Goal: Communication & Community: Answer question/provide support

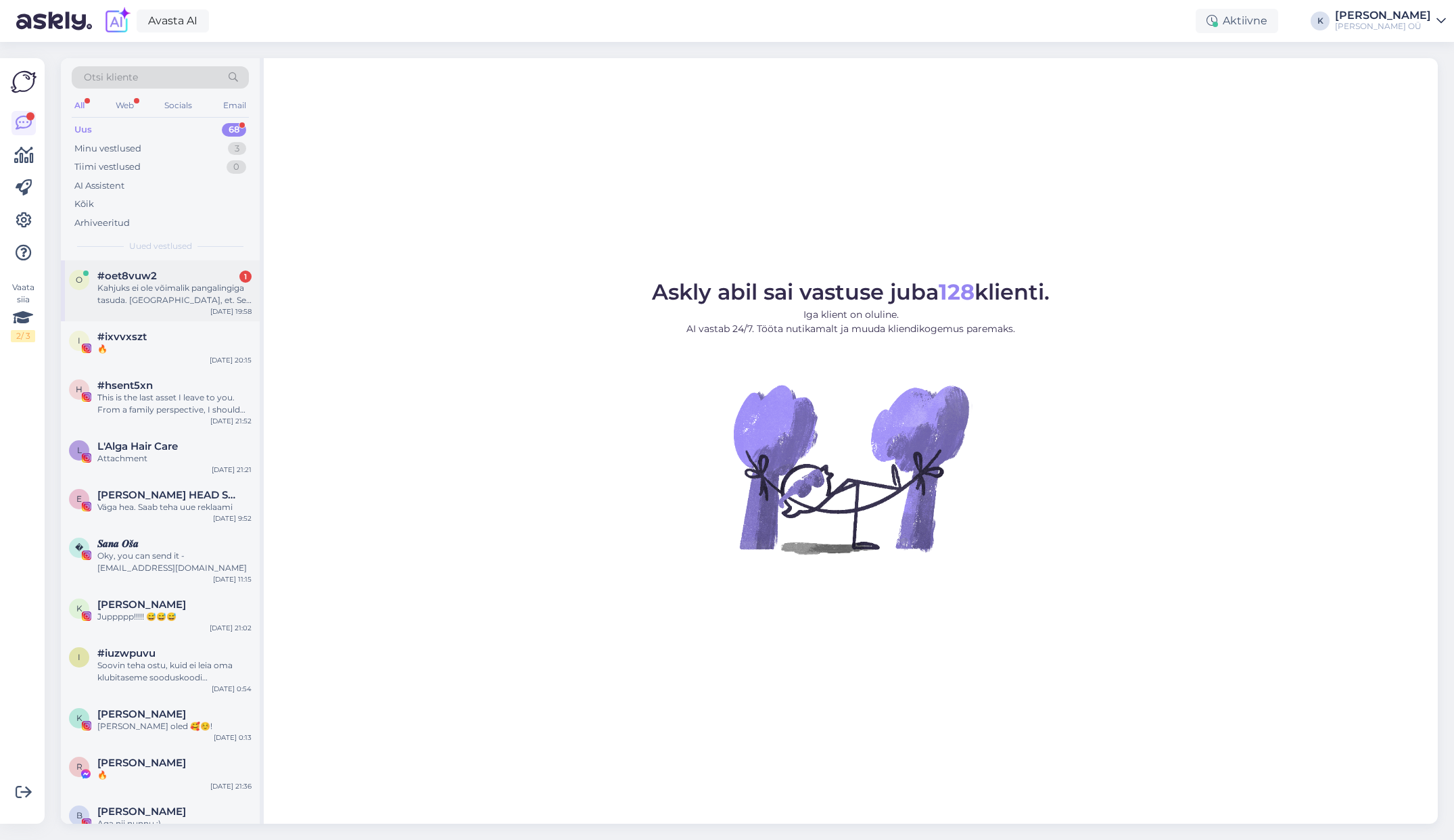
click at [122, 296] on div "Kahjuks ei ole võimalik pangalingiga tasuda. [GEOGRAPHIC_DATA], et. See tellimu…" at bounding box center [174, 294] width 154 height 24
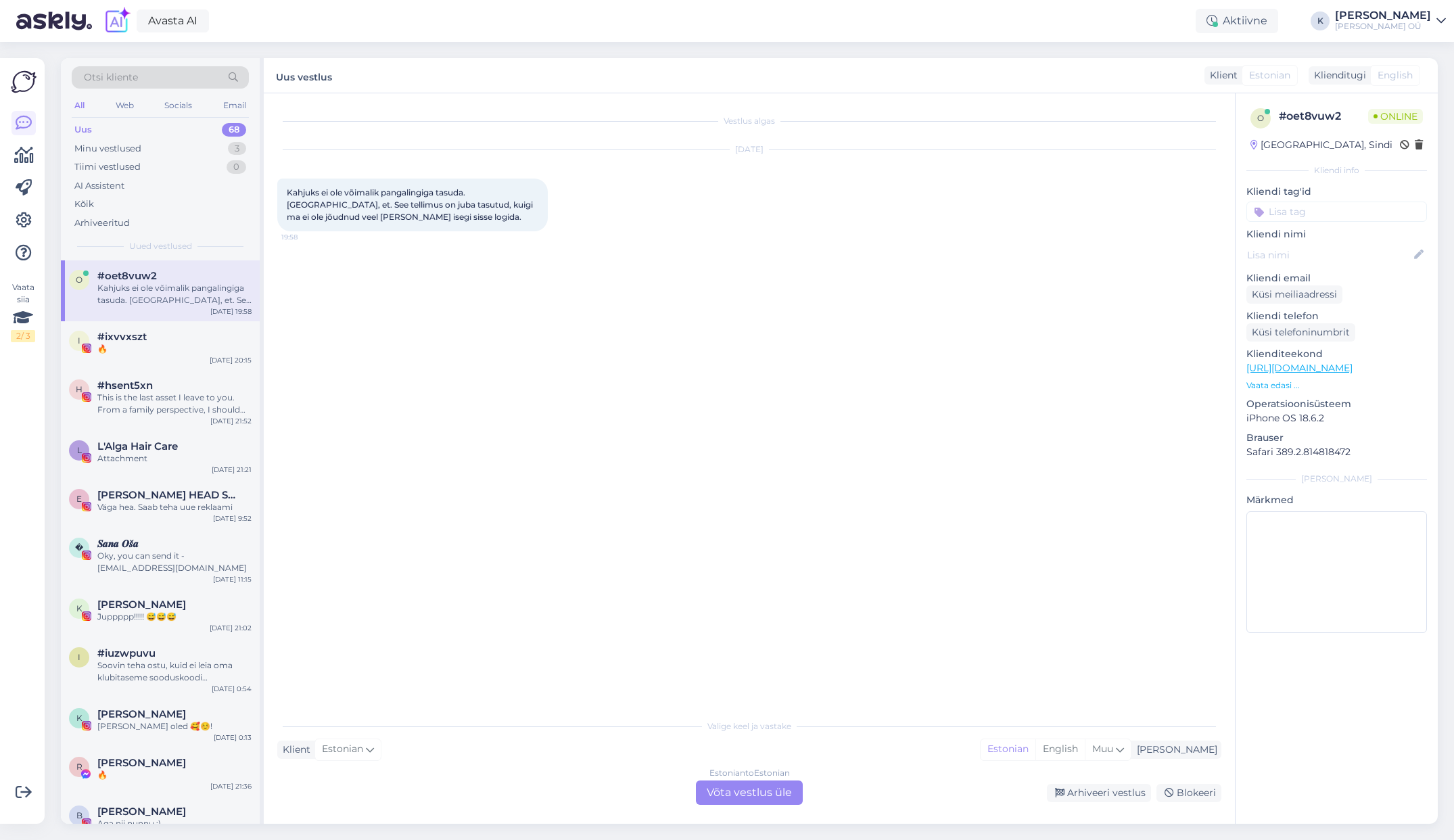
click at [747, 794] on div "Estonian to Estonian Võta vestlus üle" at bounding box center [750, 792] width 107 height 24
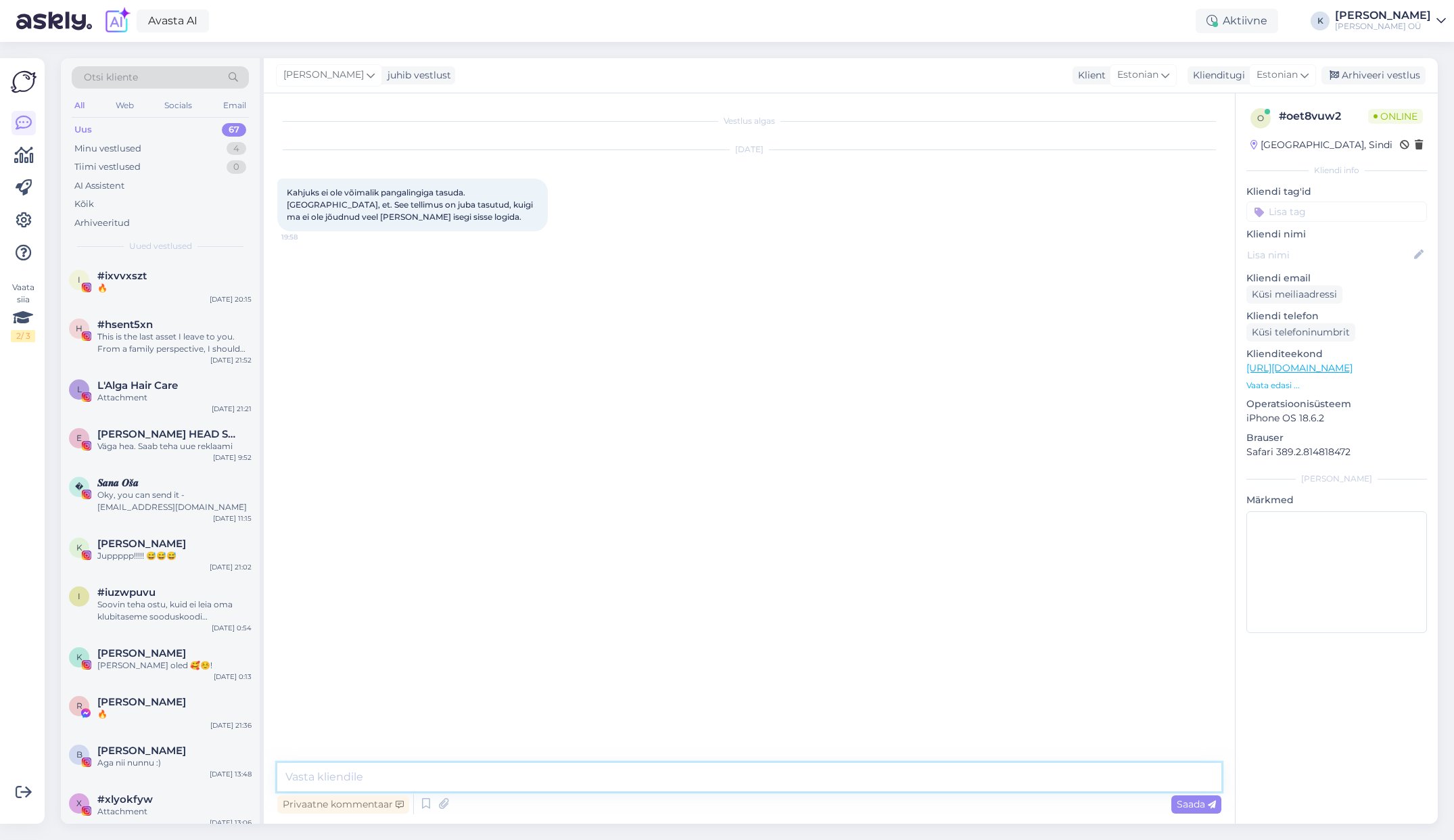
click at [401, 783] on textarea at bounding box center [749, 776] width 944 height 28
type textarea "Tere, aitäh informeerimast - kohe vaatame, mis seal [PERSON_NAME]"
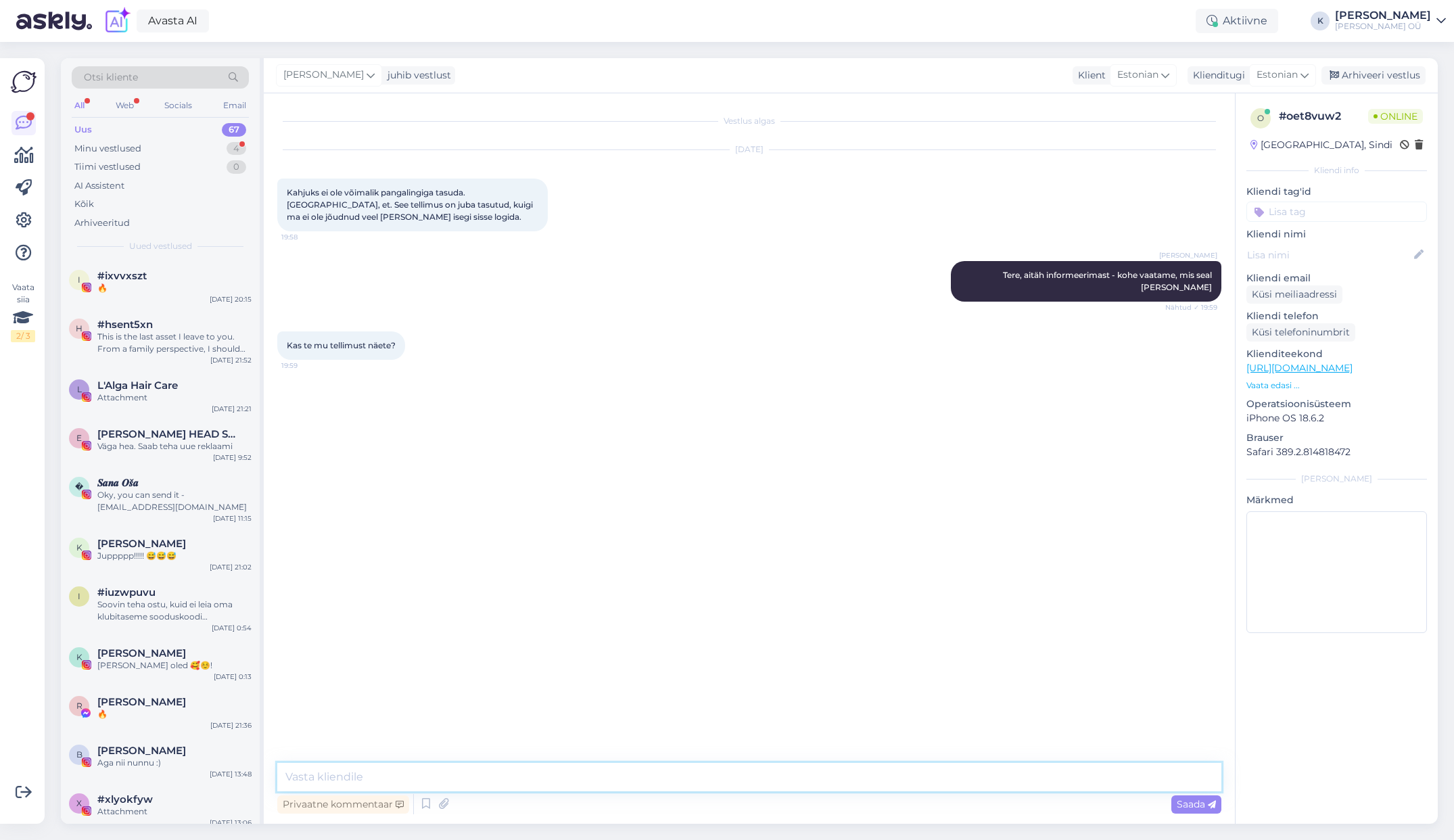
click at [452, 769] on textarea at bounding box center [749, 776] width 944 height 28
type textarea "Ei näe, proovime ise tehingut läbi teha ning see toimus"
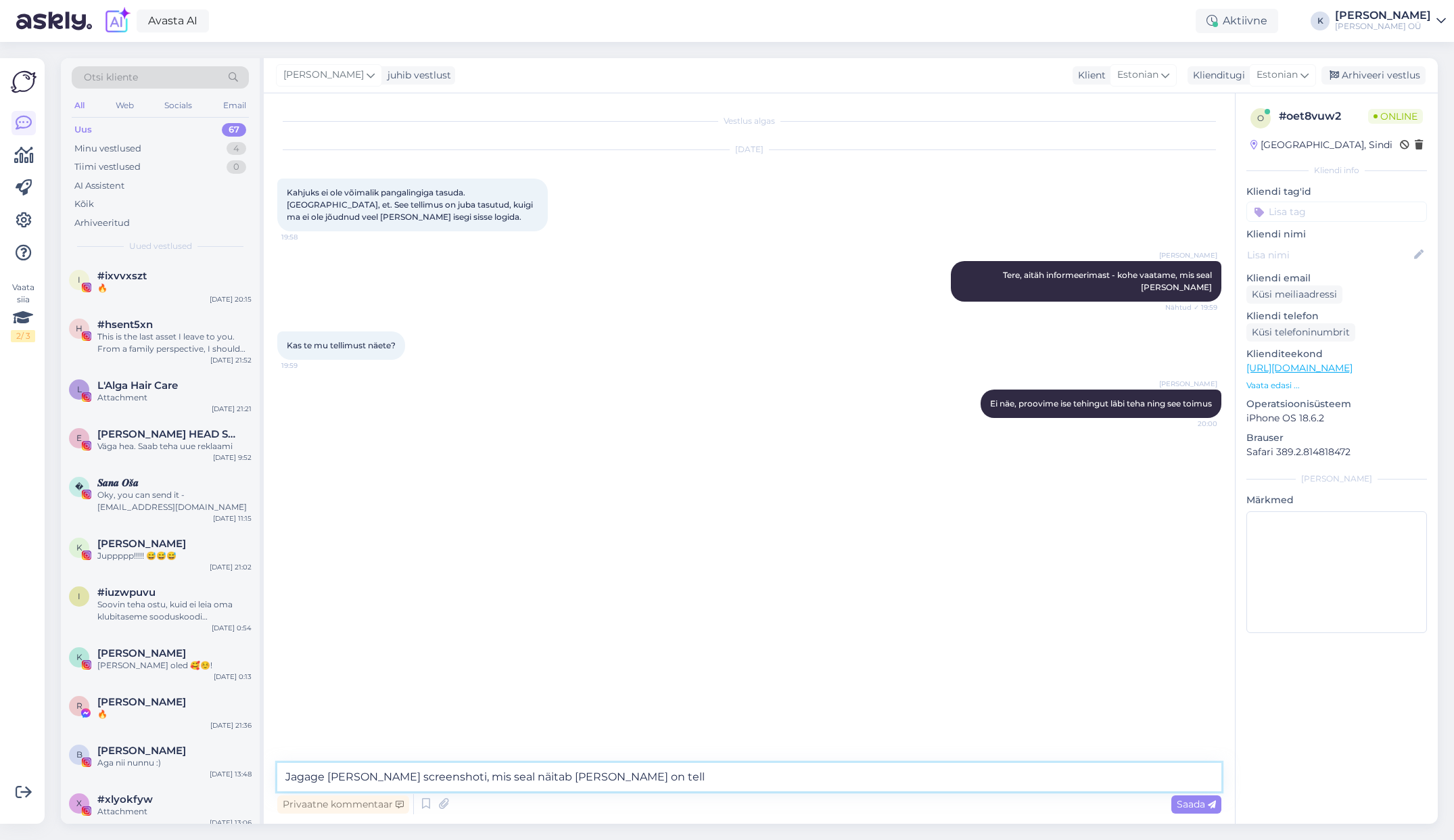
type textarea "Jagage [PERSON_NAME] screenshoti, mis seal näitab [PERSON_NAME] on telll"
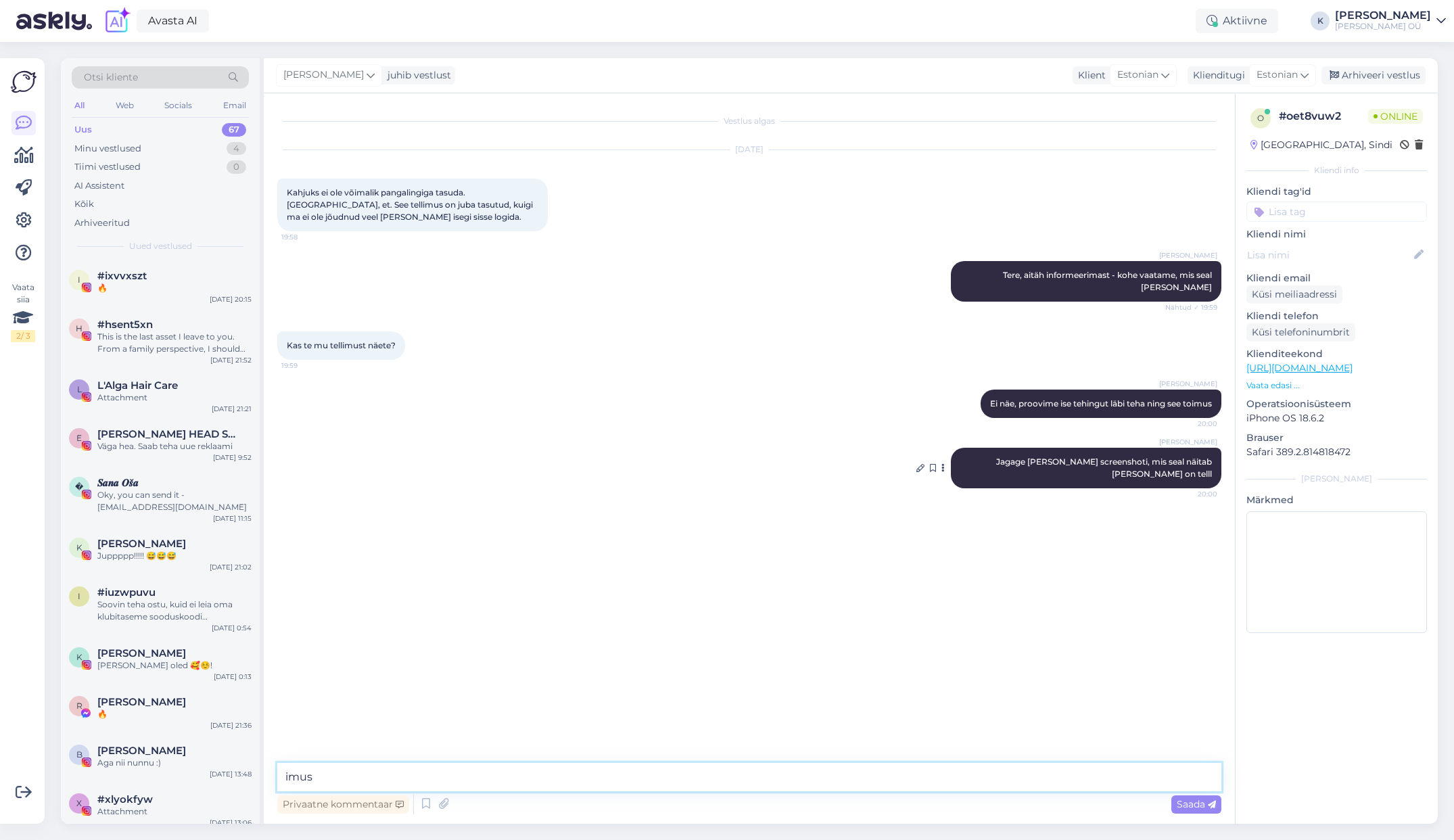
type textarea "imus"
click at [1055, 469] on div "[PERSON_NAME] [PERSON_NAME] screenshoti, mis seal näitab [PERSON_NAME] on telll…" at bounding box center [1086, 468] width 271 height 40
click at [919, 464] on icon at bounding box center [920, 468] width 8 height 8
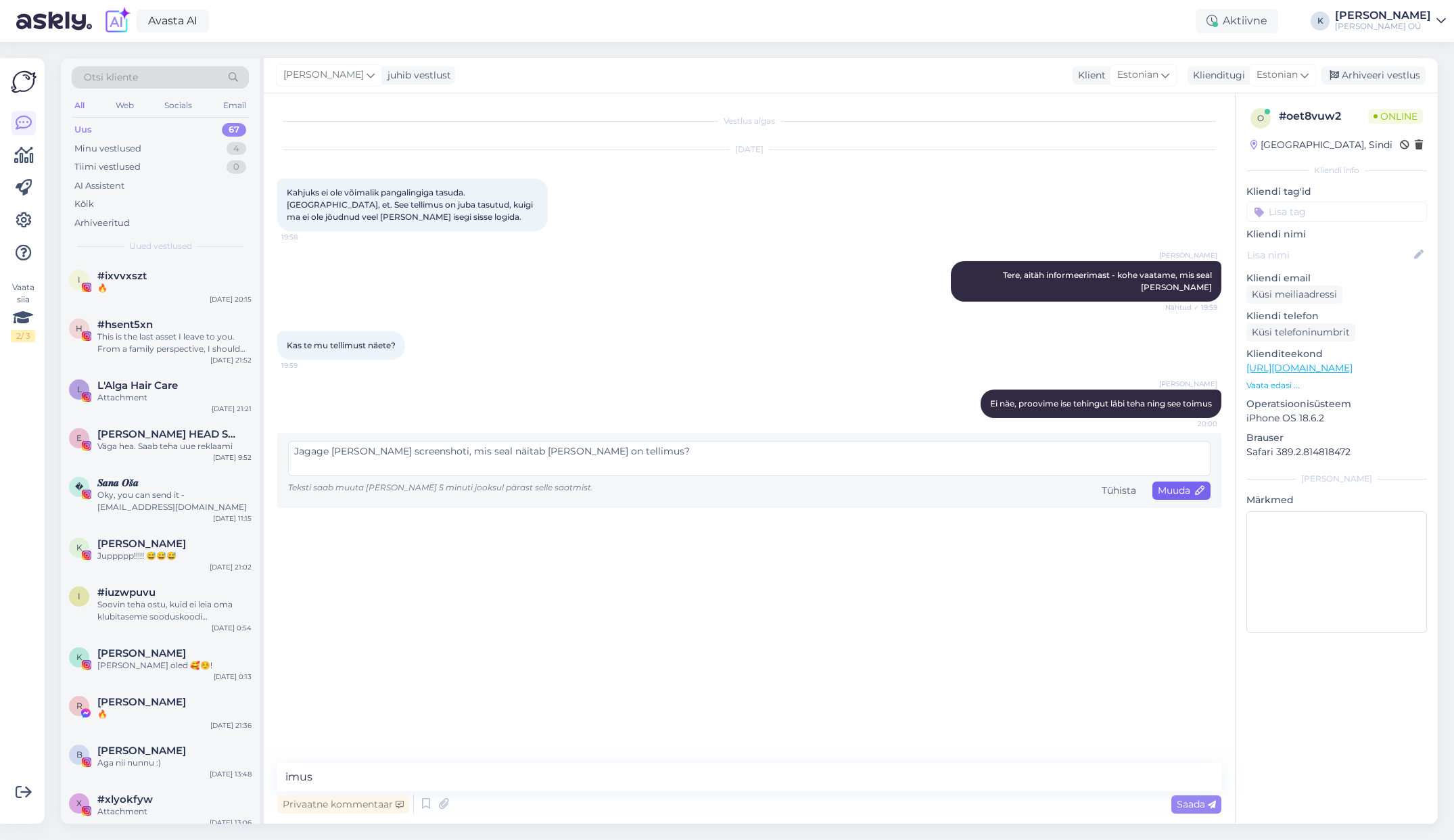
type textarea "Jagage [PERSON_NAME] screenshoti, mis seal näitab [PERSON_NAME] on tellimus?"
click at [1171, 484] on span "Muuda" at bounding box center [1181, 490] width 48 height 12
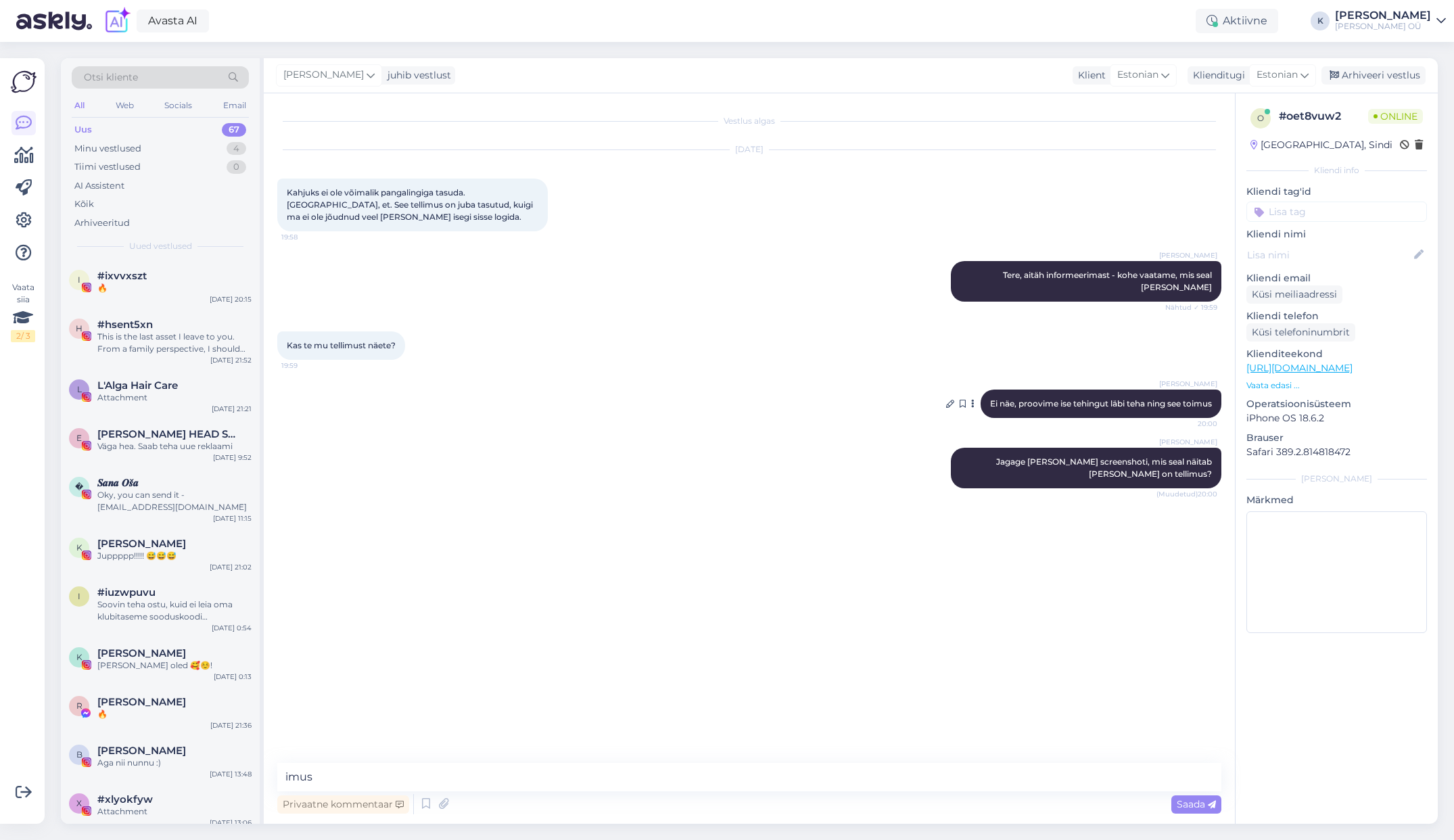
click at [1203, 399] on span "Ei näe, proovime ise tehingut läbi teha ning see toimus" at bounding box center [1101, 403] width 222 height 11
click at [946, 399] on icon at bounding box center [950, 403] width 8 height 8
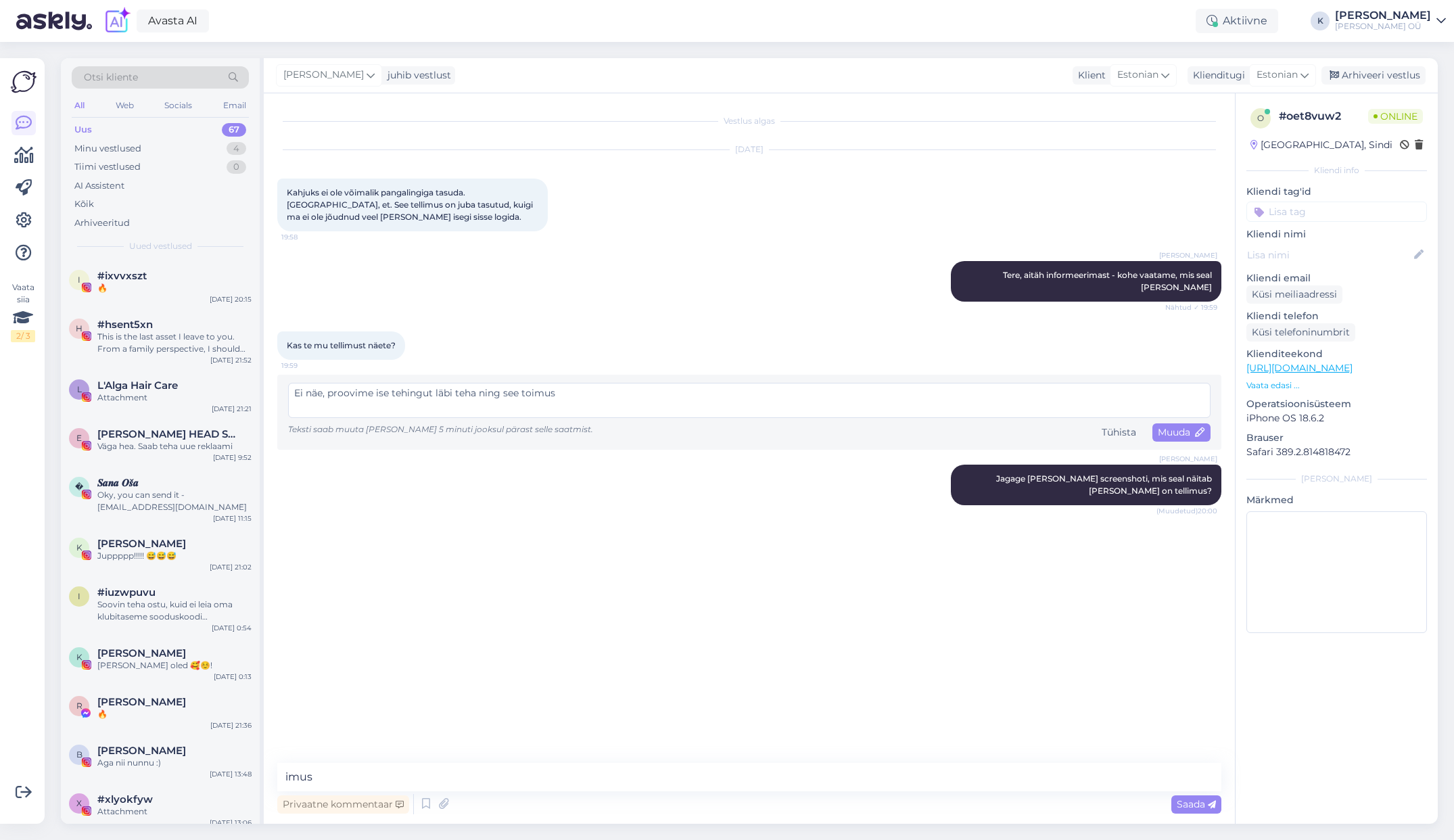
click at [545, 382] on textarea "Ei näe, proovime ise tehingut läbi teha ning see toimus" at bounding box center [749, 399] width 923 height 35
type textarea "Ei näe, proovime ise tehingut läbi teha ning see toimis"
click at [1173, 426] on span "Muuda" at bounding box center [1181, 432] width 48 height 12
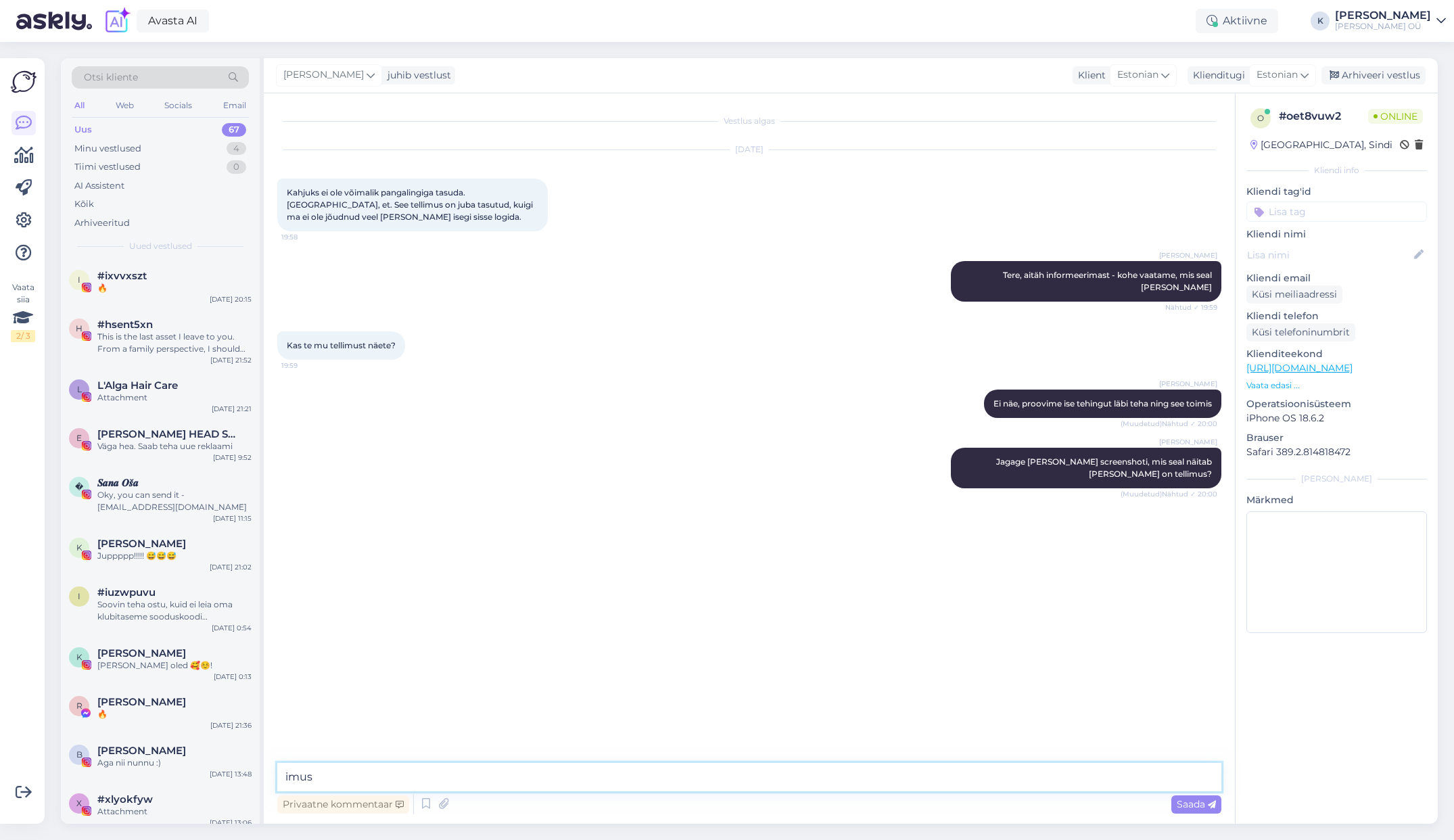
drag, startPoint x: 358, startPoint y: 779, endPoint x: 281, endPoint y: 779, distance: 77.0
click at [281, 779] on textarea "imus" at bounding box center [749, 776] width 944 height 28
type textarea "Ja ma näen hetkel meie süsteemist, et tellimus on maksmise ootel"
click at [372, 780] on textarea at bounding box center [749, 776] width 944 height 28
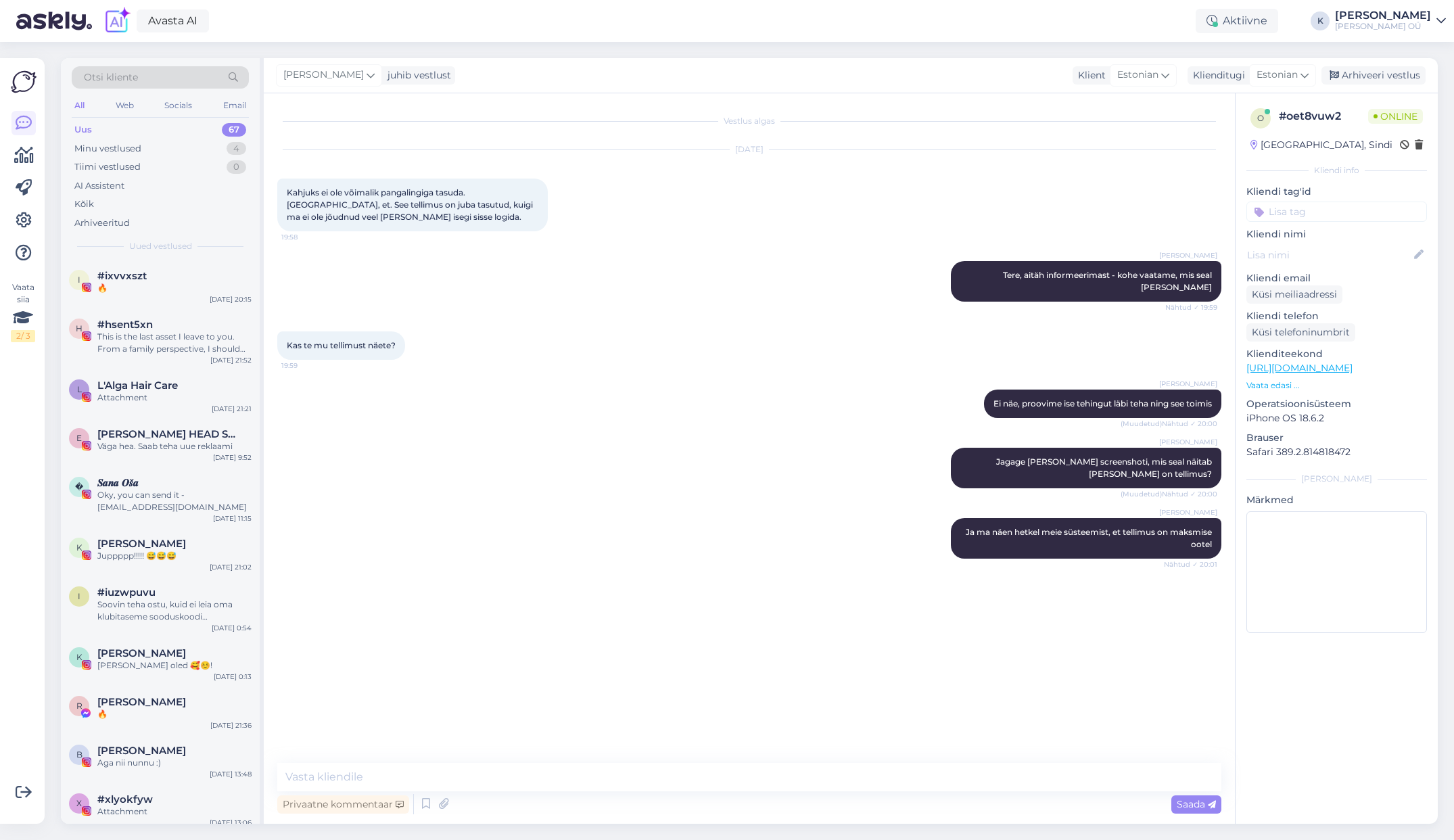
click at [361, 831] on div "Otsi kliente All Web Socials Email Uus 67 Minu vestlused 4 Tiimi vestlused 0 AI…" at bounding box center [753, 441] width 1401 height 798
click at [316, 655] on img at bounding box center [305, 673] width 54 height 54
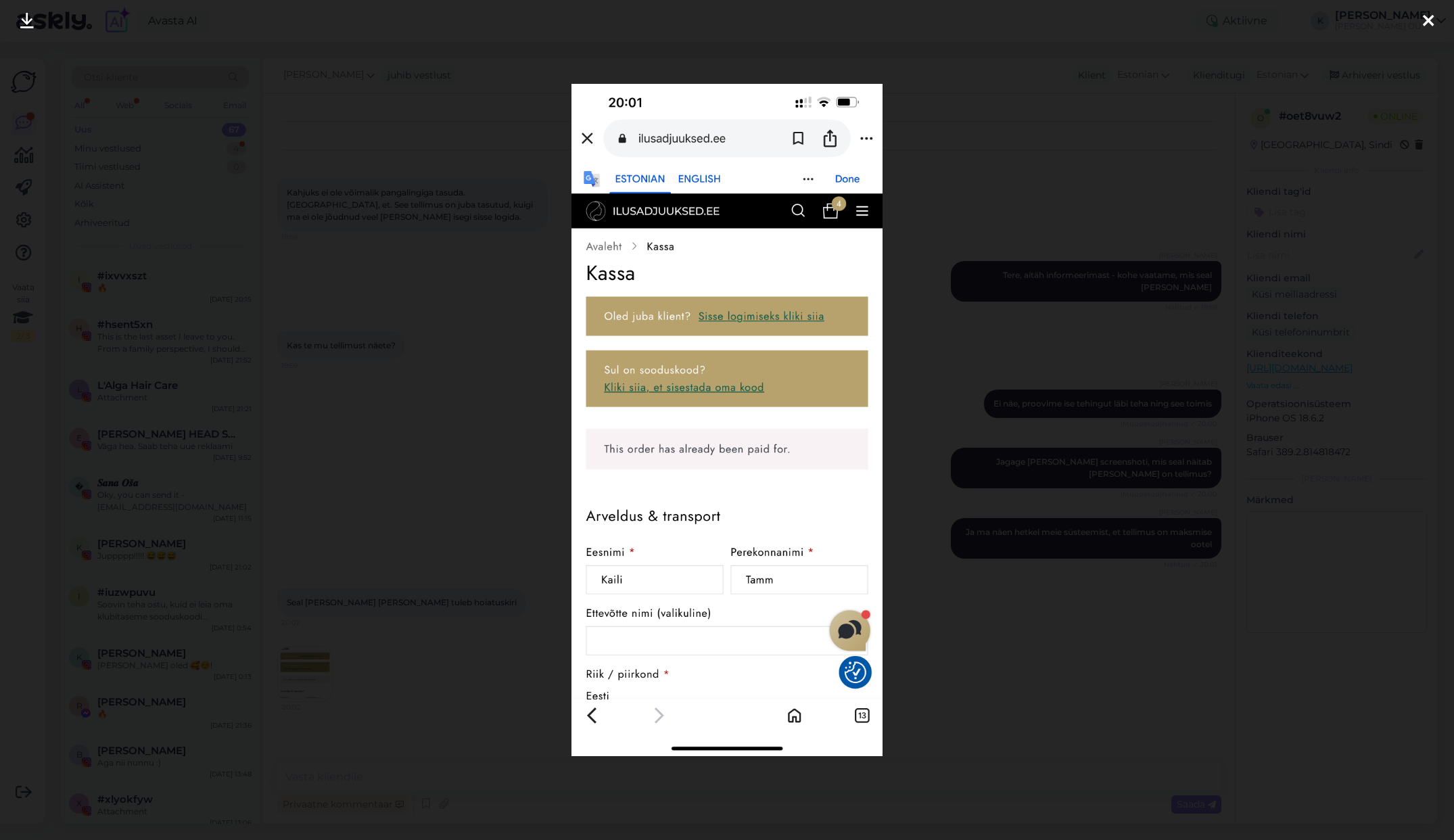
click at [514, 658] on div at bounding box center [727, 420] width 1454 height 840
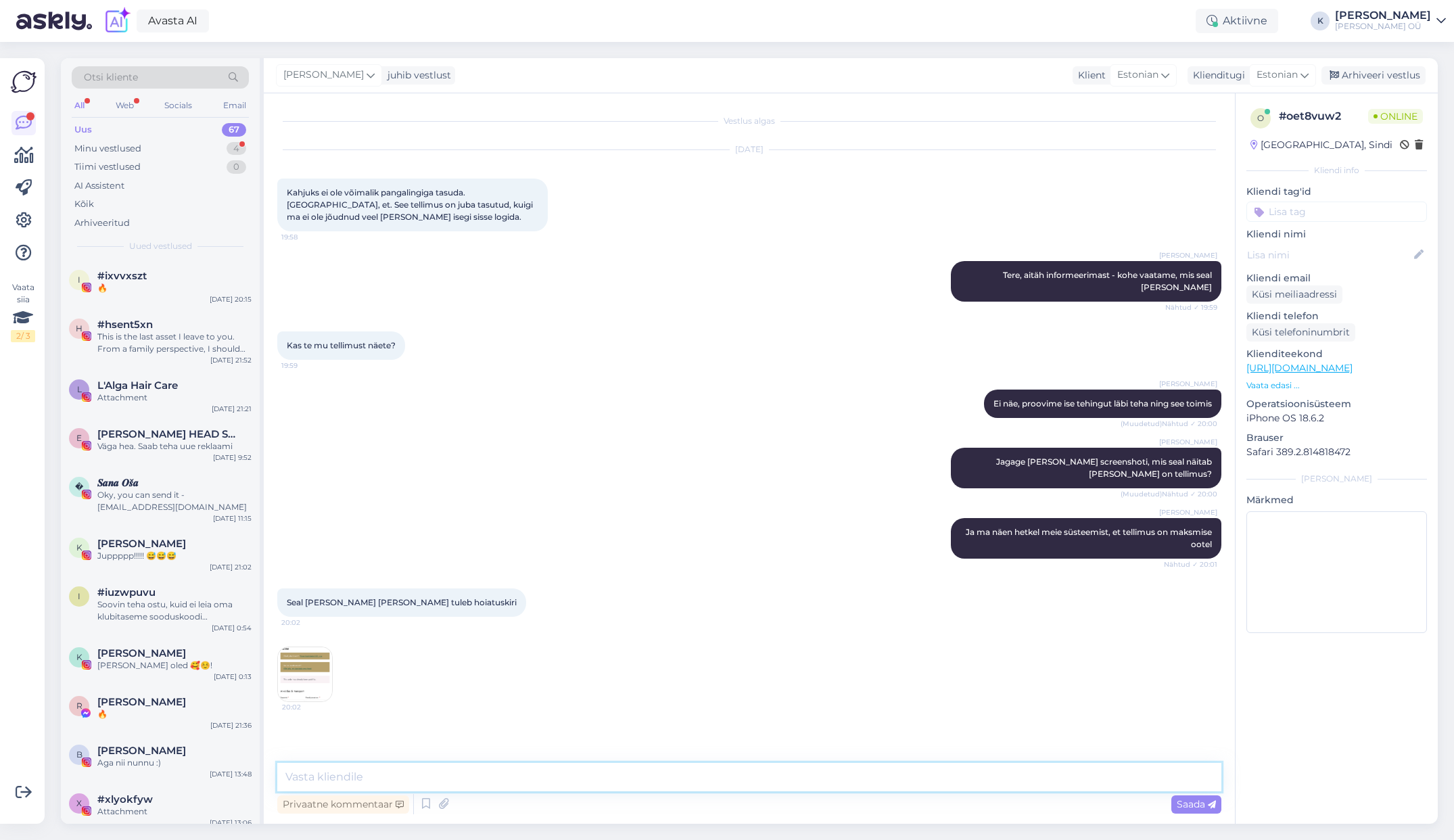
click at [361, 781] on textarea at bounding box center [749, 776] width 944 height 28
click at [808, 780] on textarea "Jah, näen - meil süsteemis näitab ka, et Montoniost tuleb error "juba makstud".…" at bounding box center [749, 776] width 944 height 28
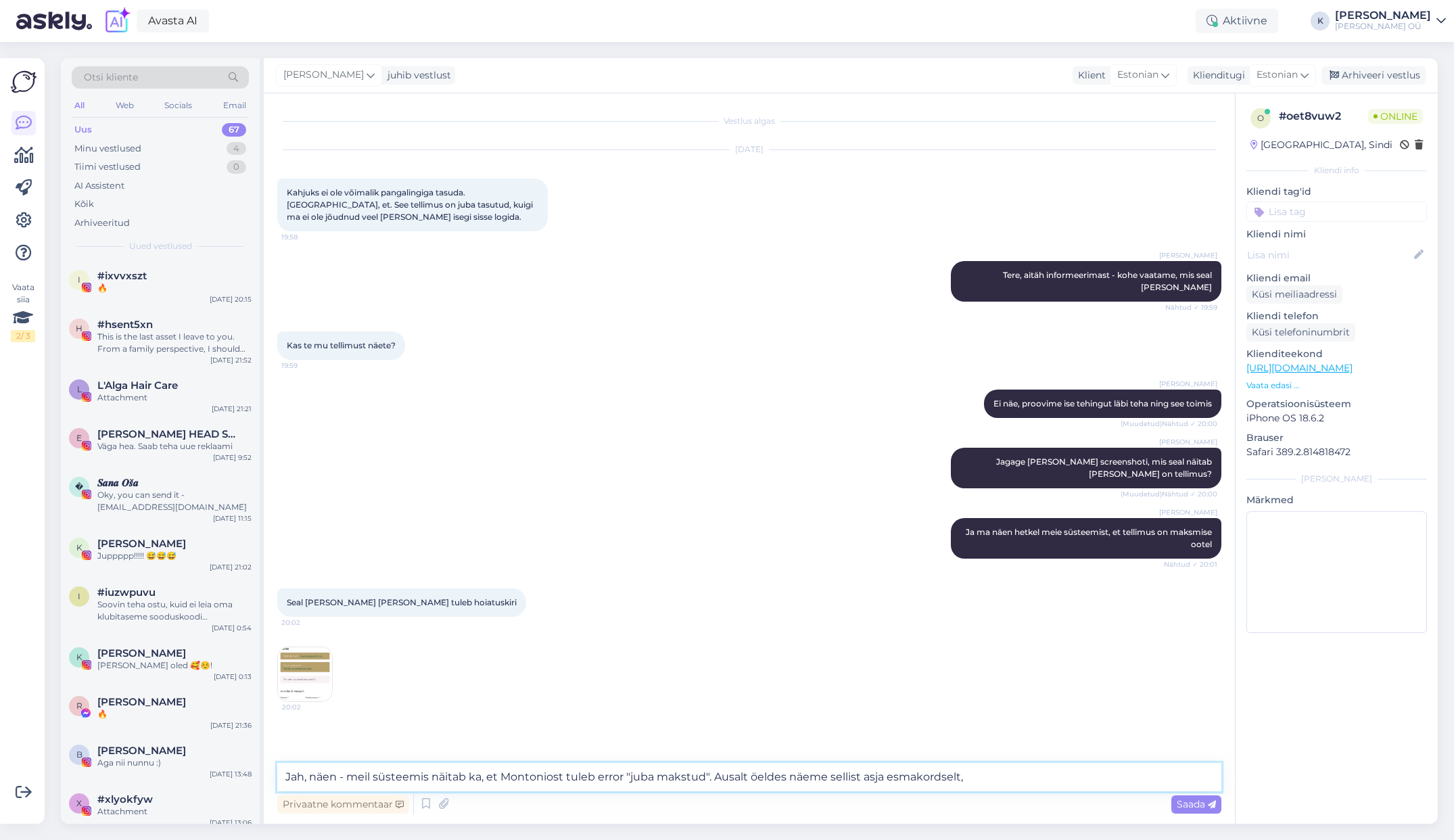
click at [990, 773] on textarea "Jah, näen - meil süsteemis näitab ka, et Montoniost tuleb error "juba makstud".…" at bounding box center [749, 776] width 944 height 28
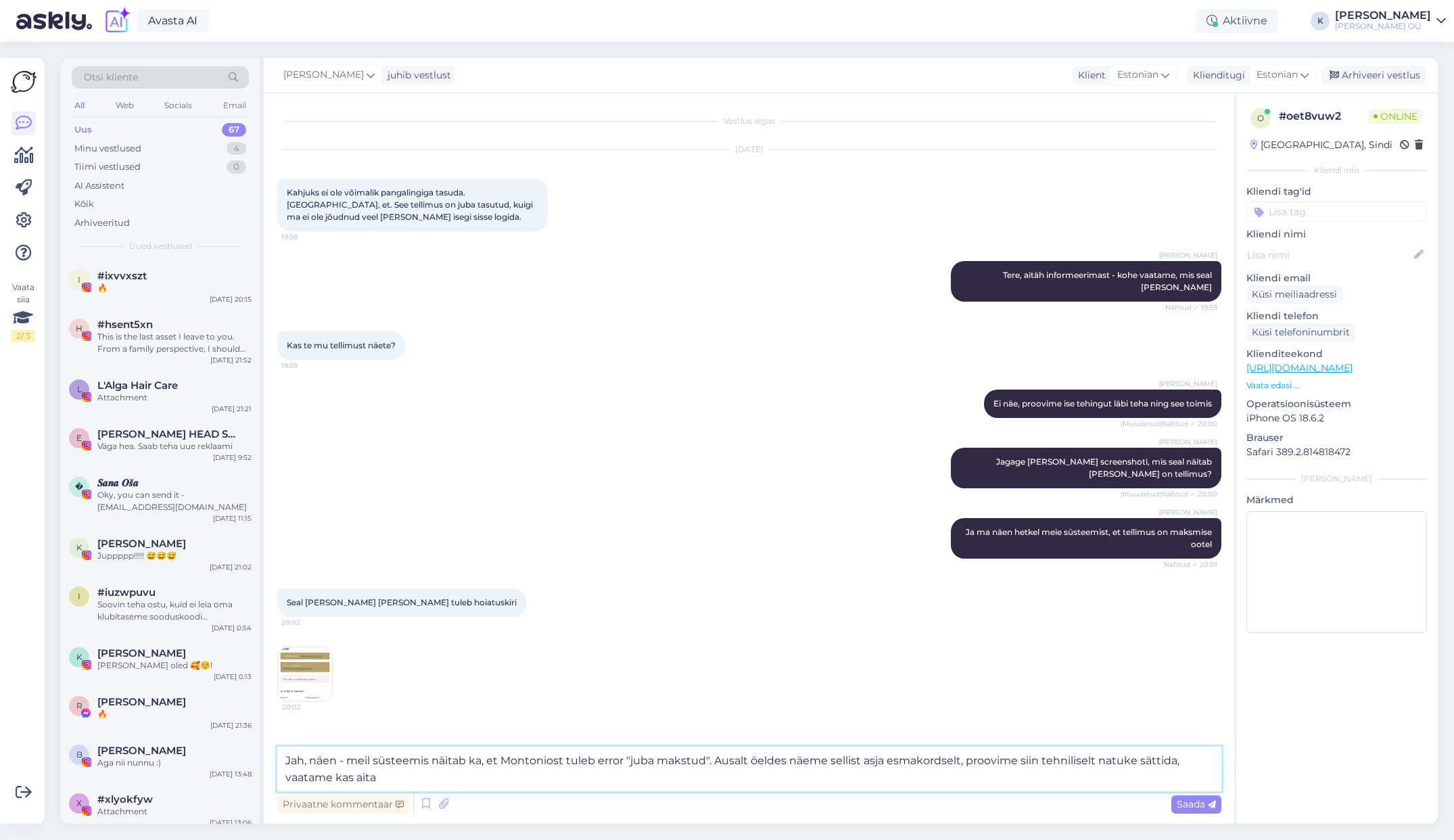
type textarea "Jah, näen - meil süsteemis näitab ka, et Montoniost tuleb error "juba makstud".…"
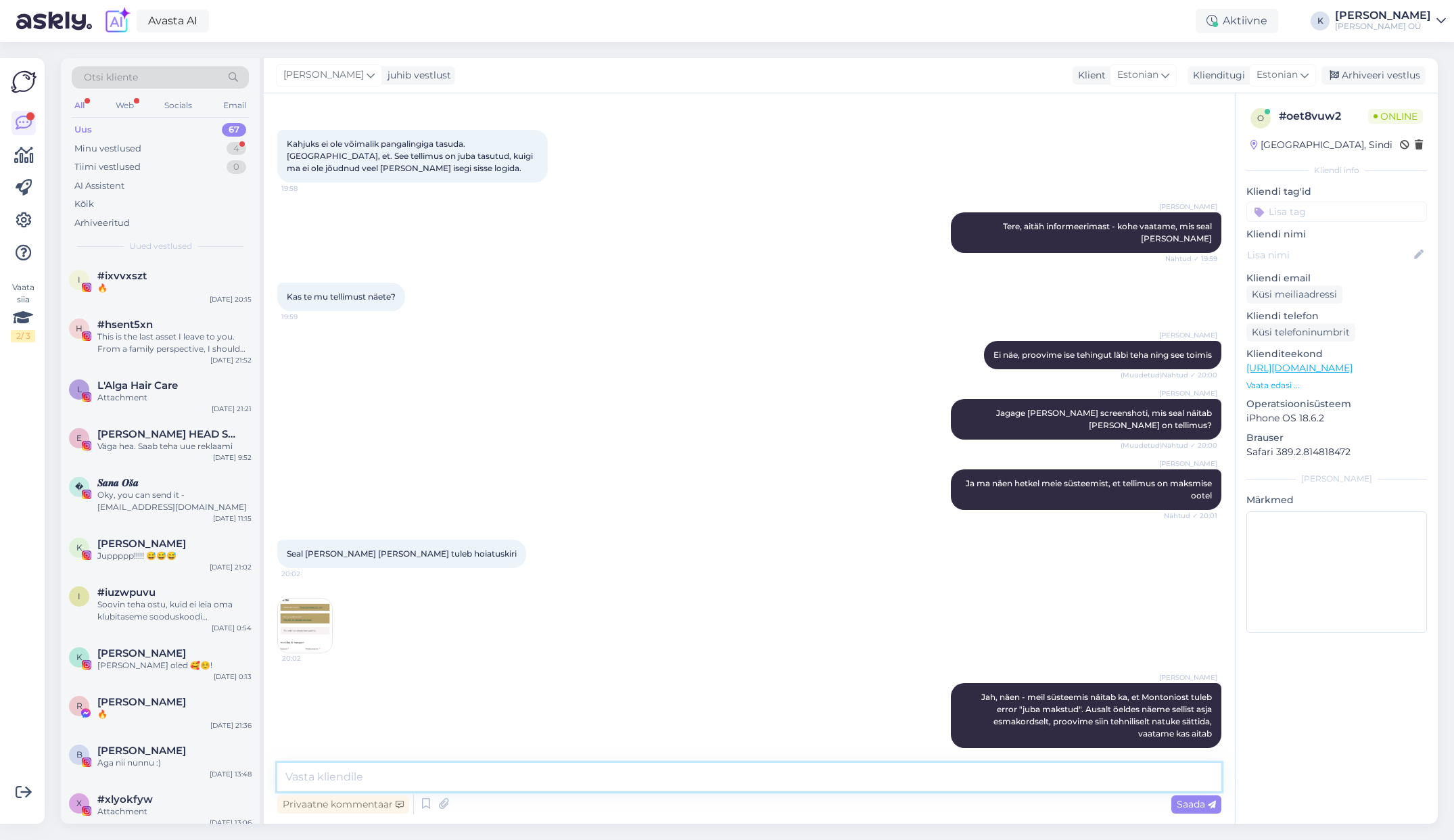
scroll to position [107, 0]
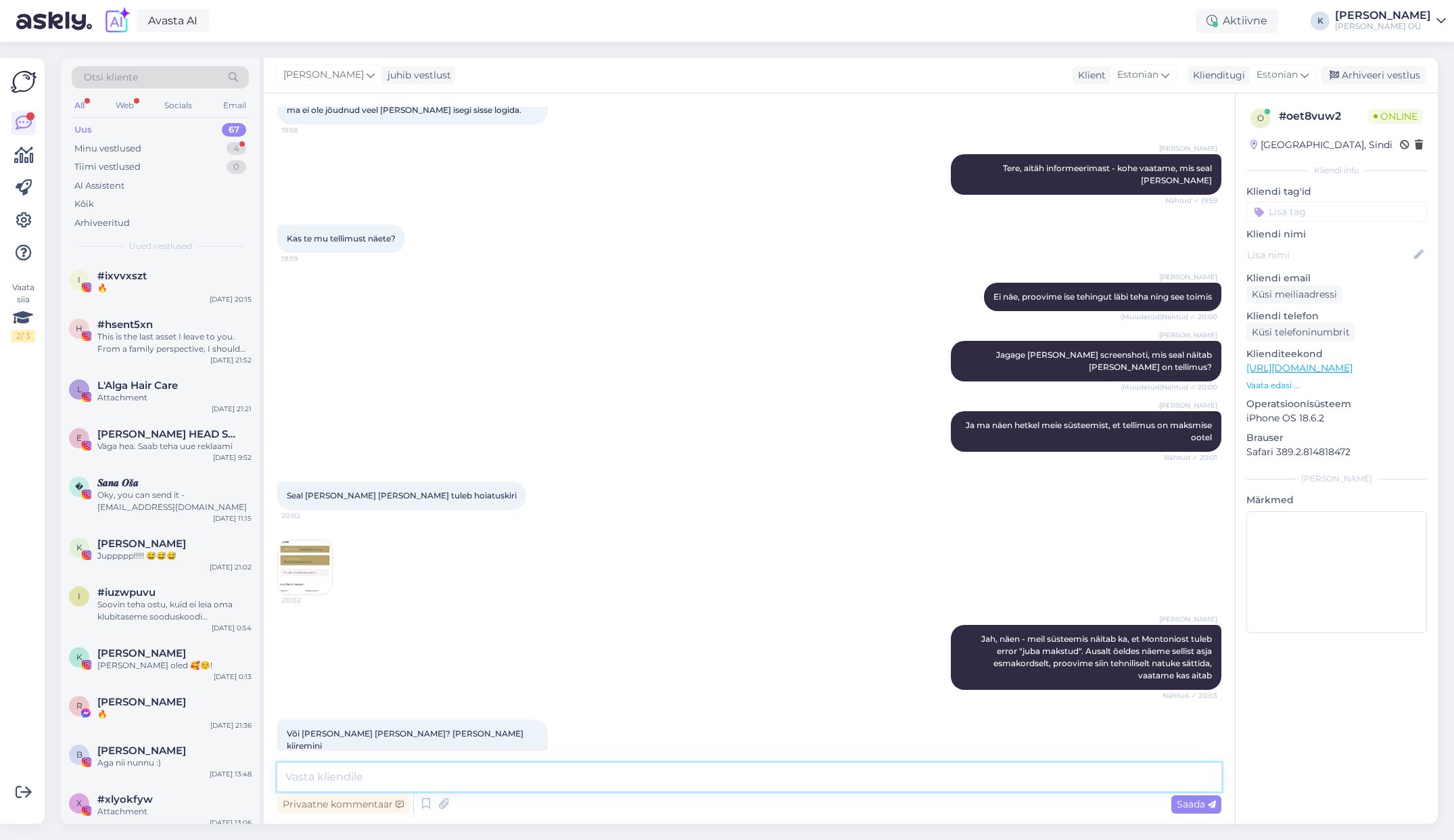
click at [389, 775] on textarea at bounding box center [749, 776] width 944 height 28
drag, startPoint x: 311, startPoint y: 777, endPoint x: 477, endPoint y: 781, distance: 166.0
click at [477, 781] on textarea "Jah, võime Teile [PERSON_NAME] saa" at bounding box center [749, 776] width 944 height 28
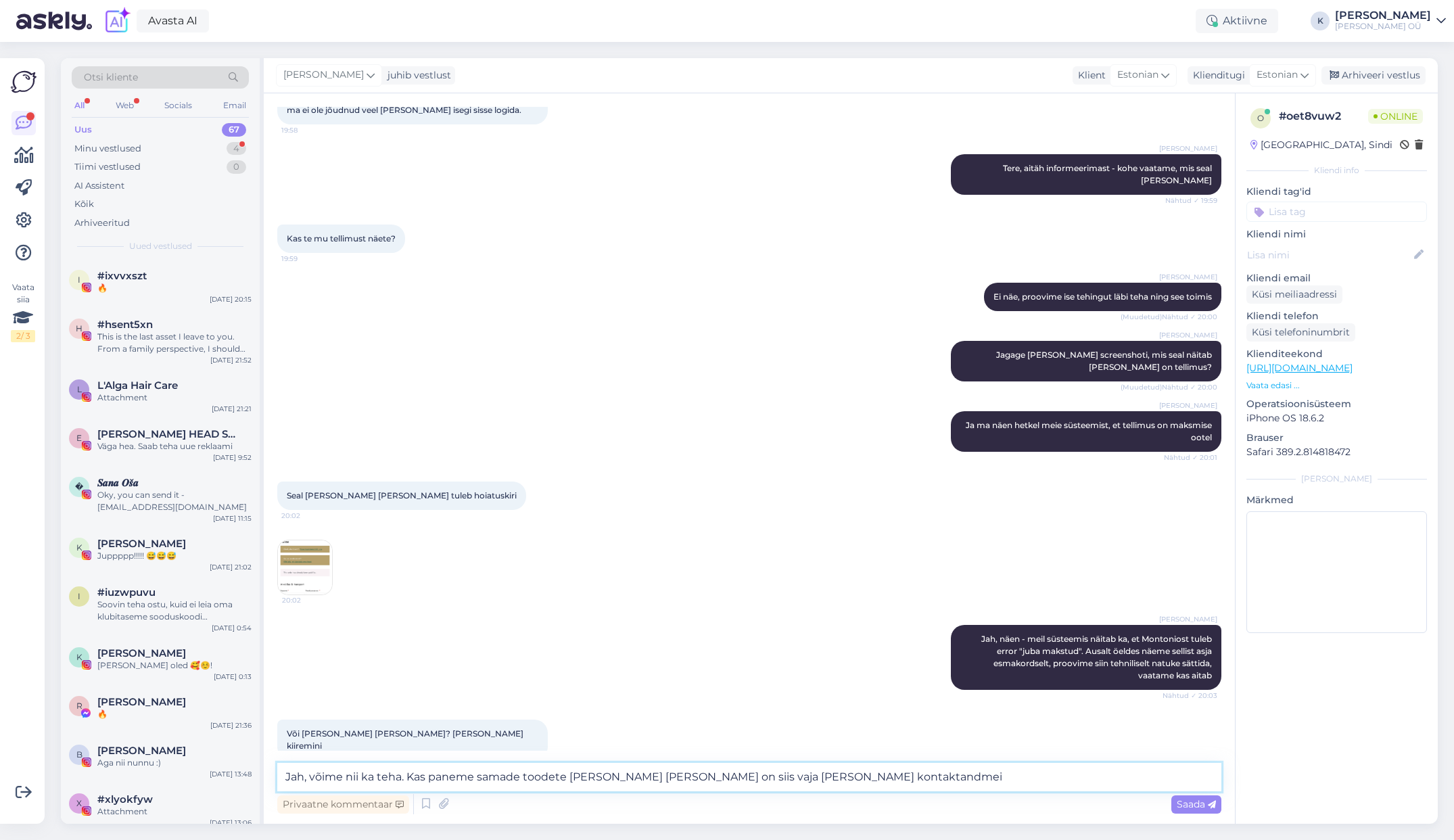
scroll to position [165, 0]
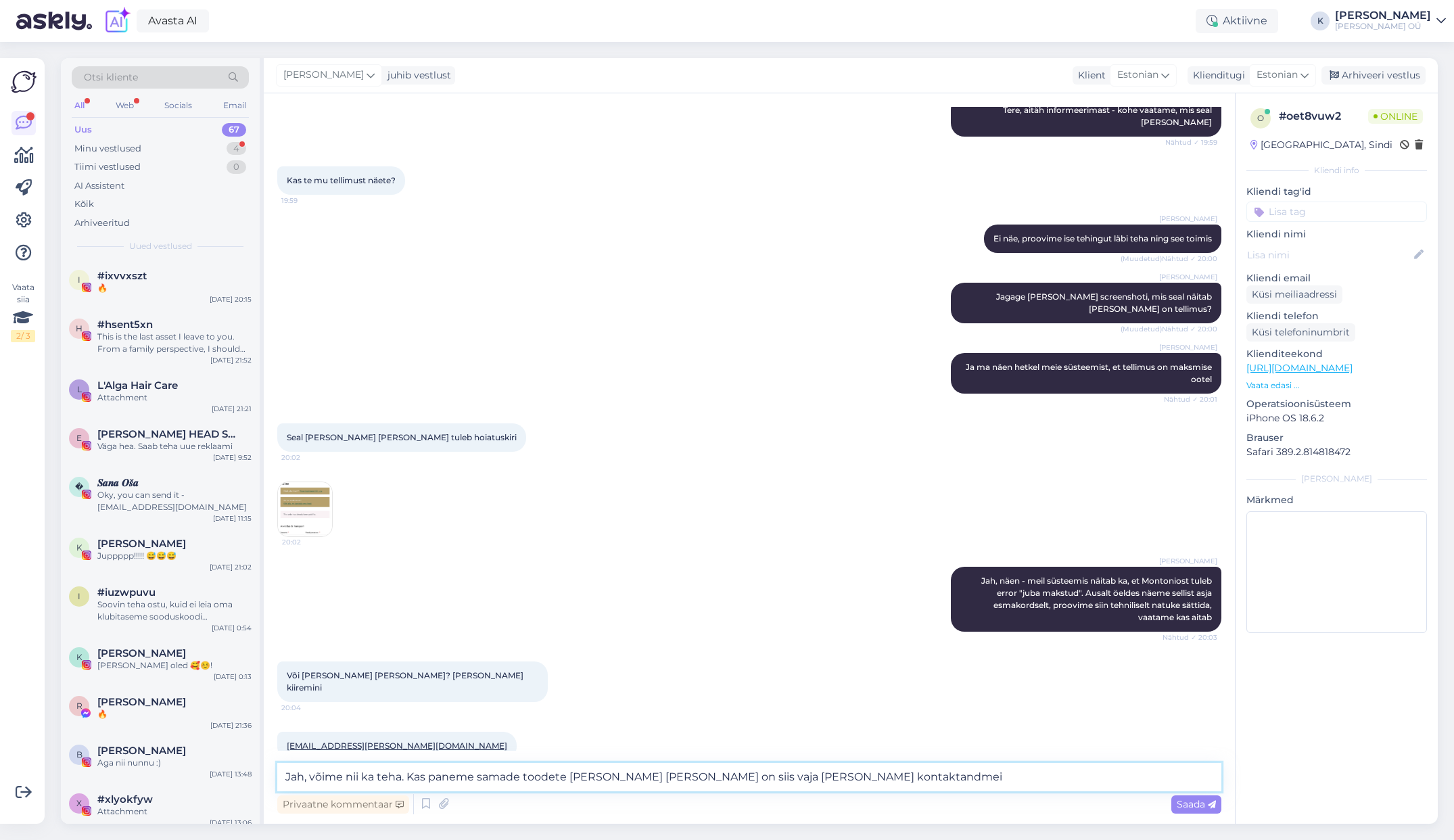
drag, startPoint x: 810, startPoint y: 775, endPoint x: 407, endPoint y: 779, distance: 403.0
click at [407, 779] on textarea "Jah, võime nii ka teha. Kas paneme samade toodete [PERSON_NAME] [PERSON_NAME] o…" at bounding box center [749, 776] width 944 height 28
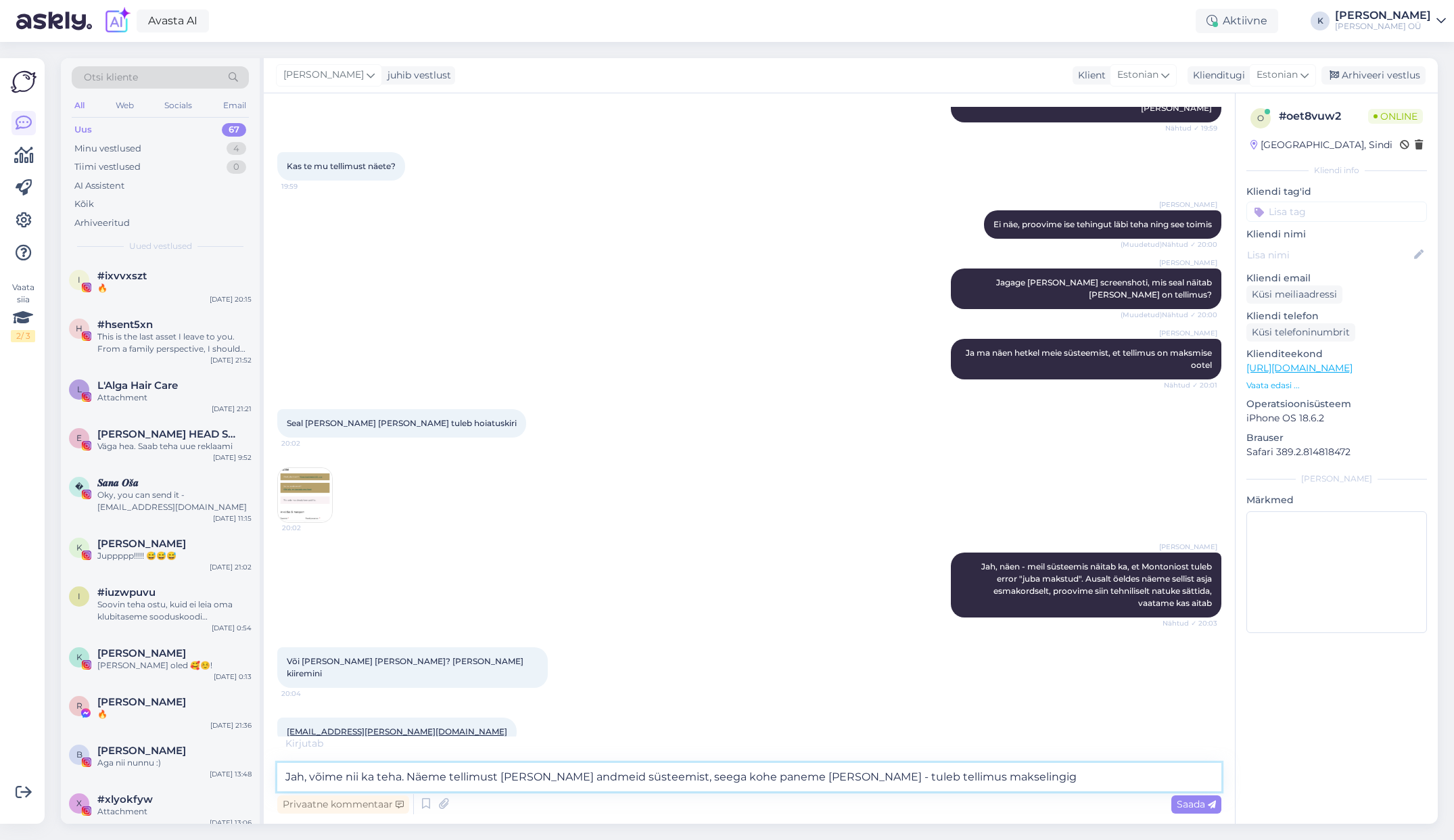
type textarea "Jah, võime nii ka teha. Näeme tellimust [PERSON_NAME] andmeid süsteemist, seega…"
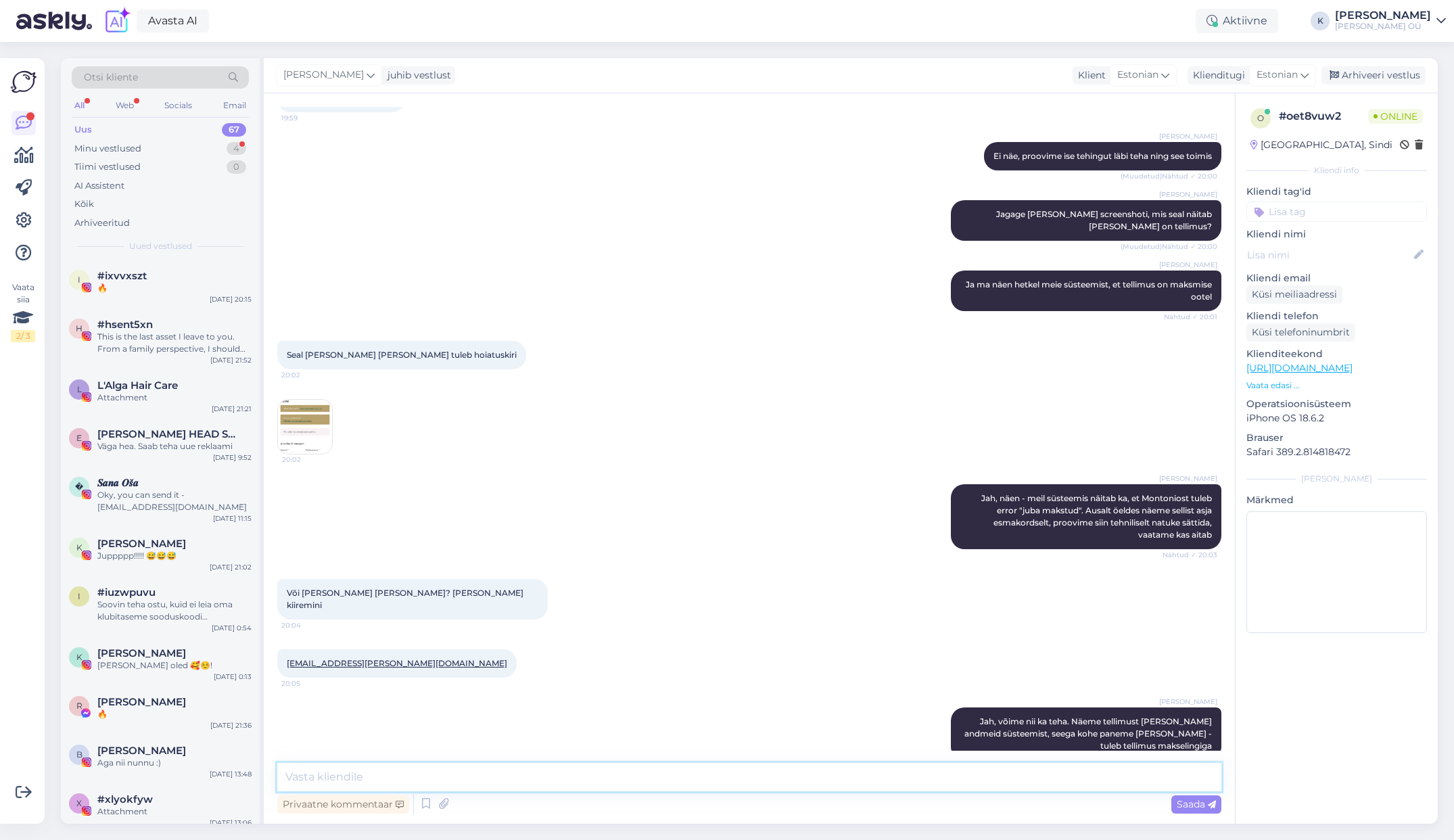
scroll to position [306, 0]
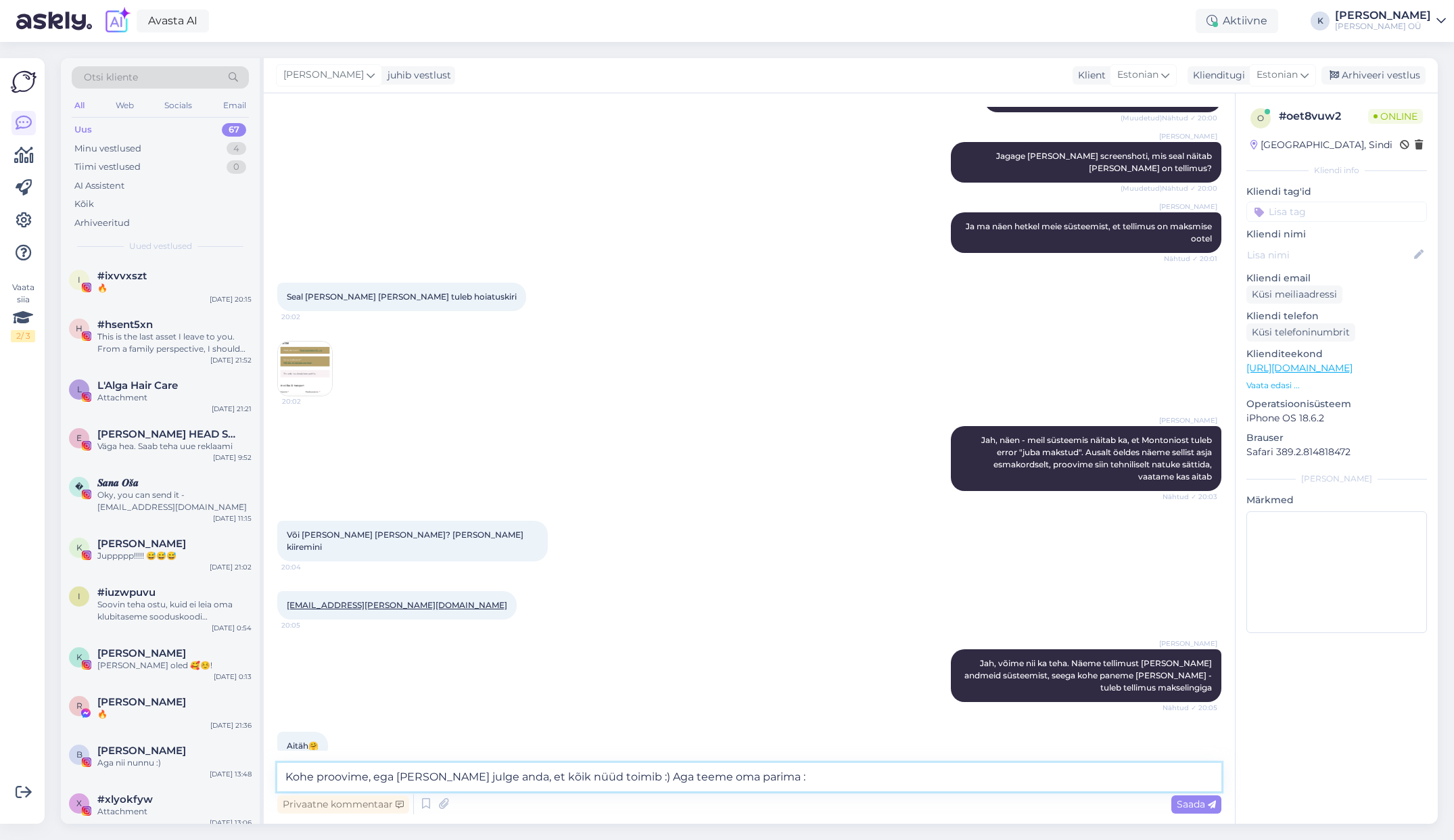
type textarea "Kohe proovime, ega [PERSON_NAME] julge anda, et kõik nüüd toimib :) Aga teeme o…"
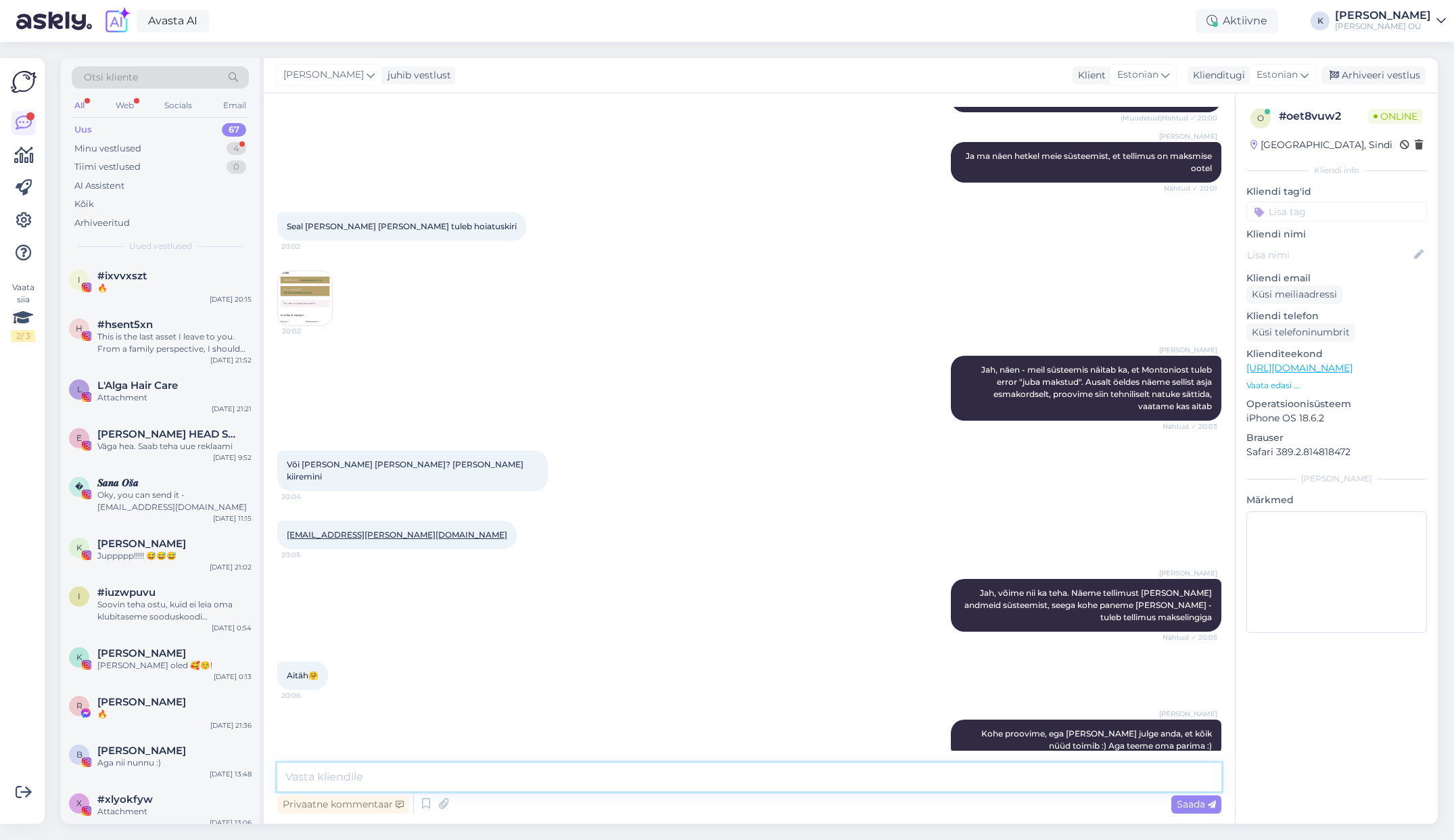
scroll to position [434, 0]
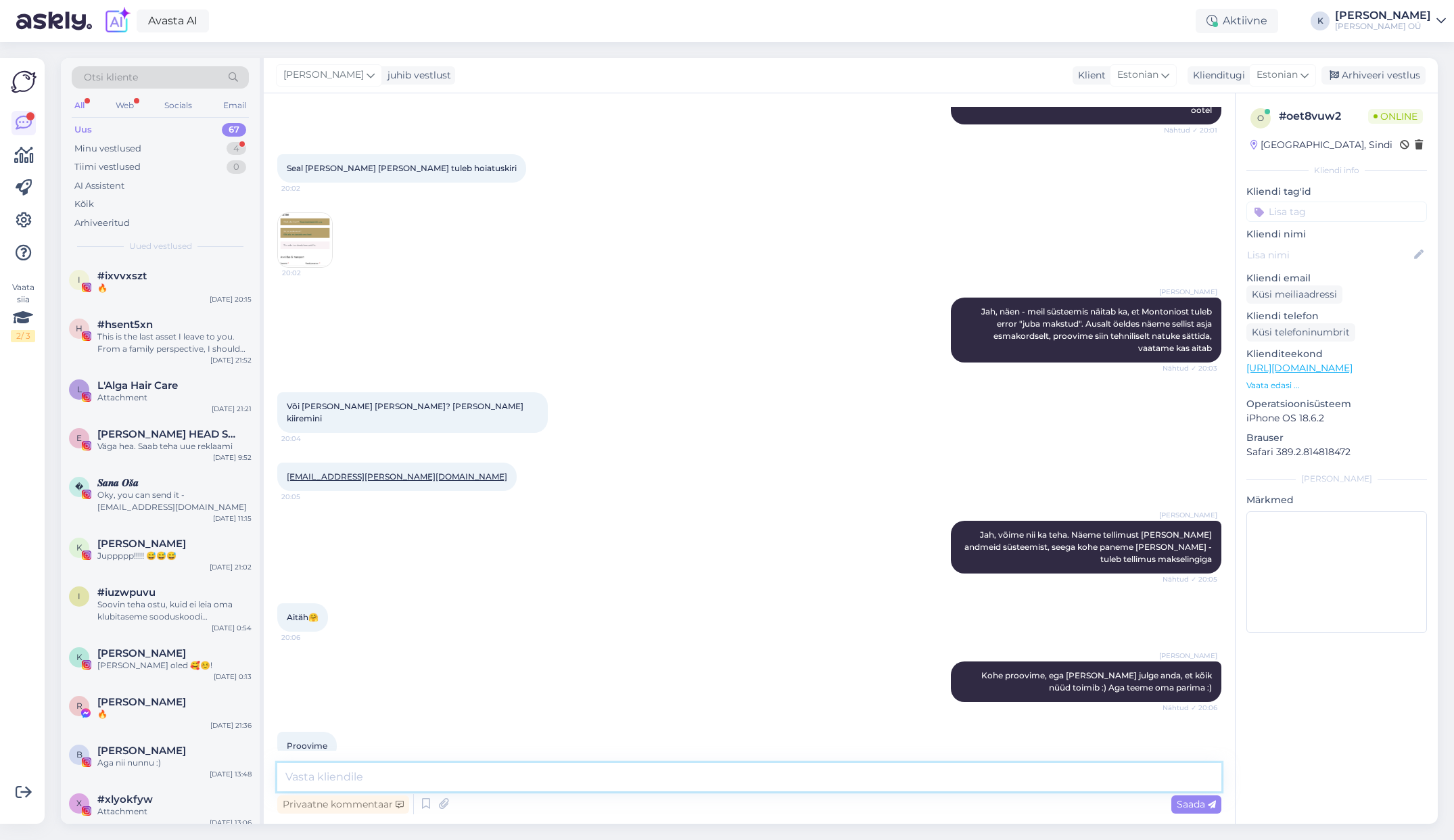
click at [343, 775] on textarea at bounding box center [749, 776] width 944 height 28
click at [291, 230] on img at bounding box center [305, 239] width 54 height 54
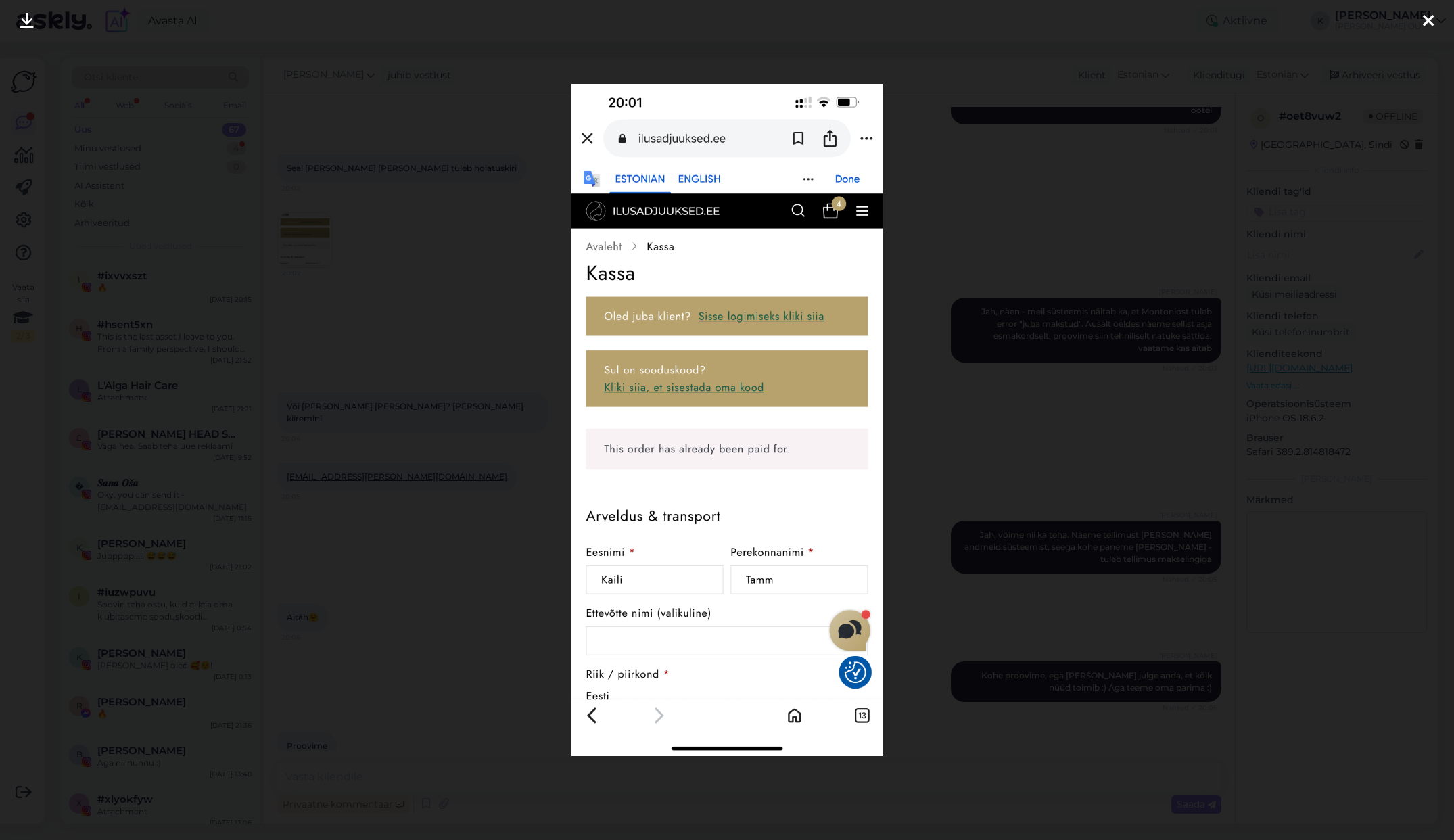
click at [376, 320] on div at bounding box center [727, 420] width 1454 height 840
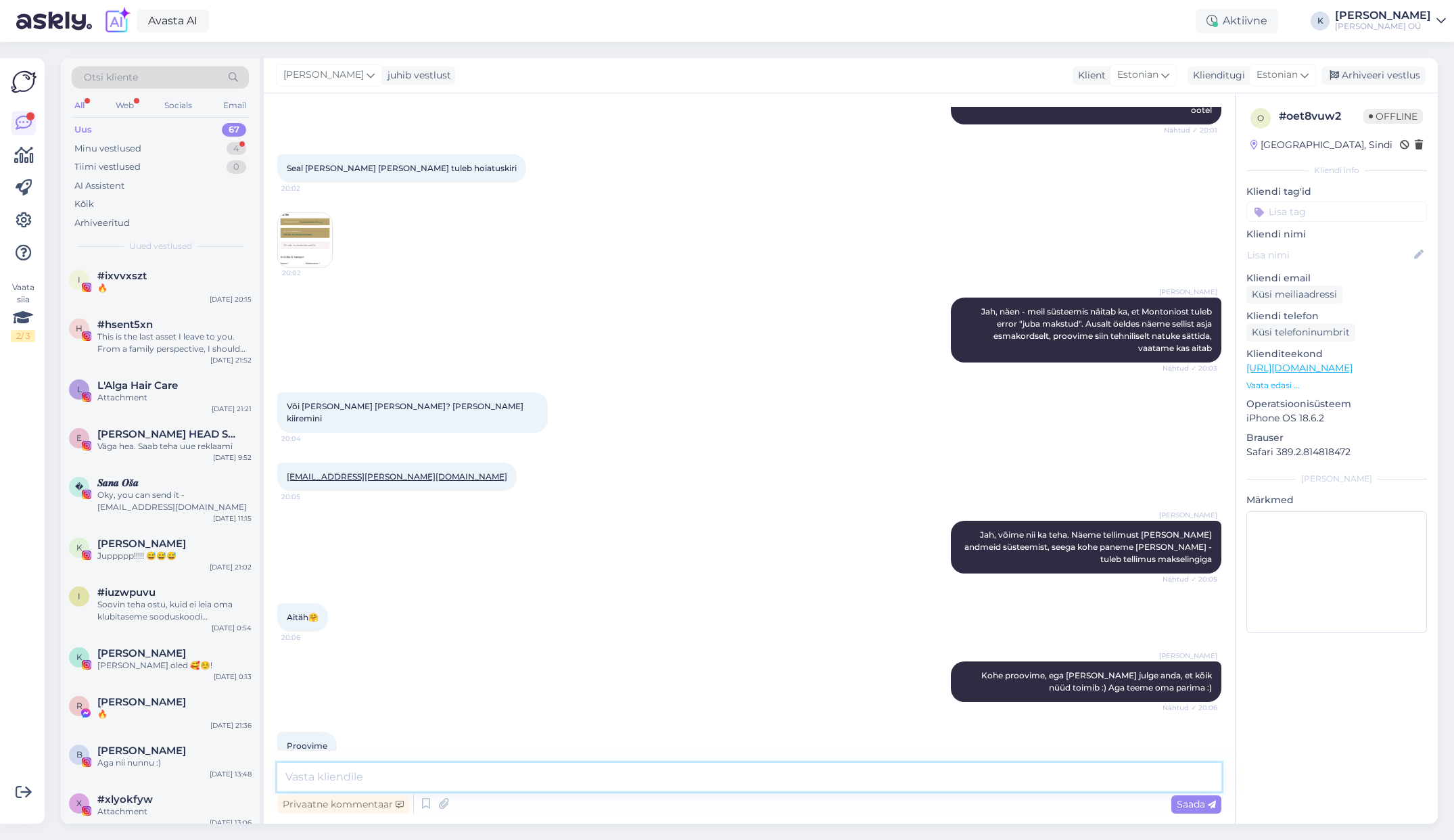
click at [328, 779] on textarea at bounding box center [749, 776] width 944 height 28
type textarea "J"
drag, startPoint x: 858, startPoint y: 778, endPoint x: 836, endPoint y: 775, distance: 22.2
click at [836, 775] on textarea "Tegime süsteemiuuenduse ja nüüd kahjuks ei näe [PERSON_NAME] soovitud tooteid -…" at bounding box center [749, 776] width 944 height 28
type textarea "Tegime süsteemiuuenduse ja nüüd kahjuks ei näe [PERSON_NAME] soovitud tooteid -…"
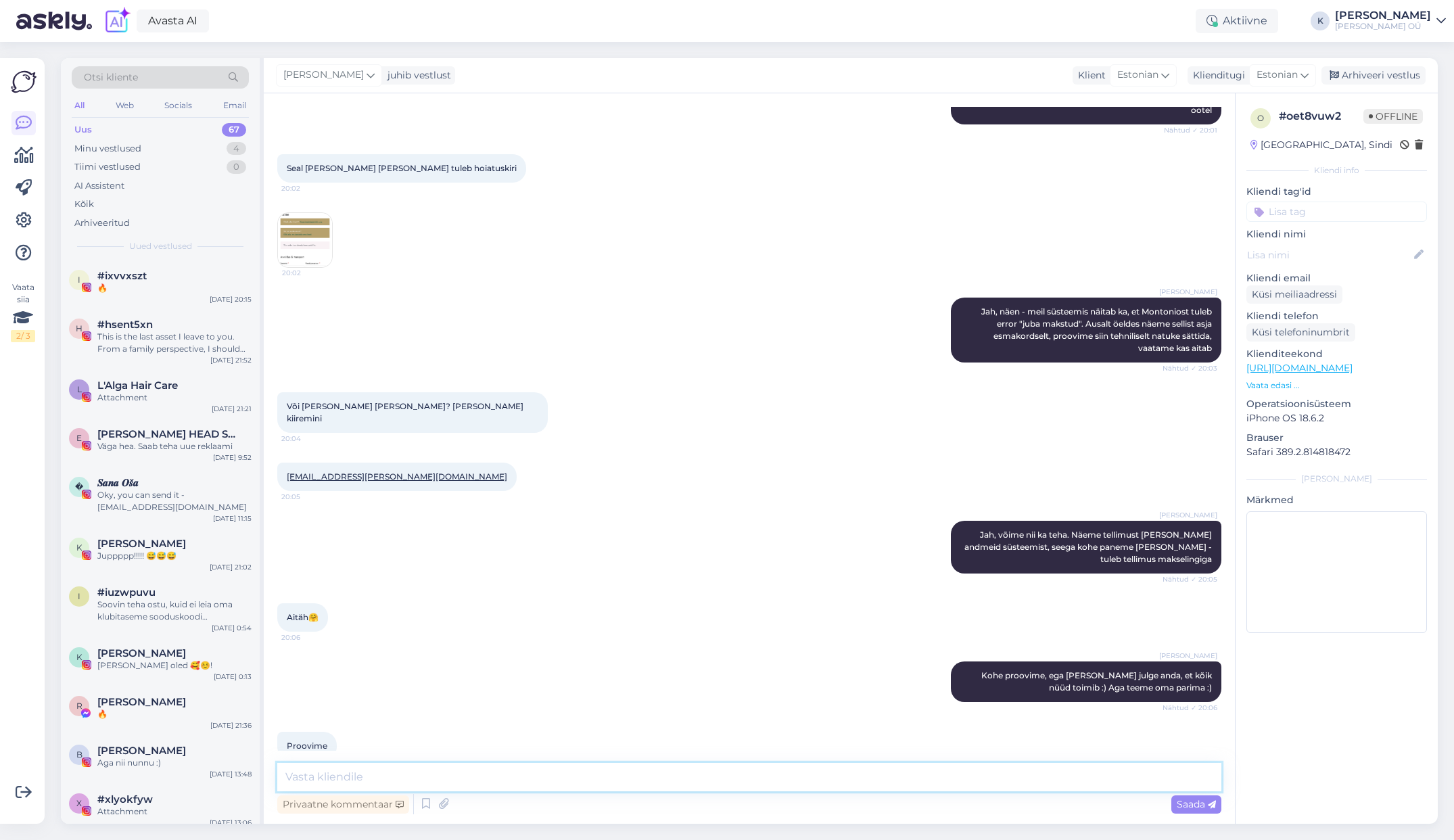
scroll to position [504, 0]
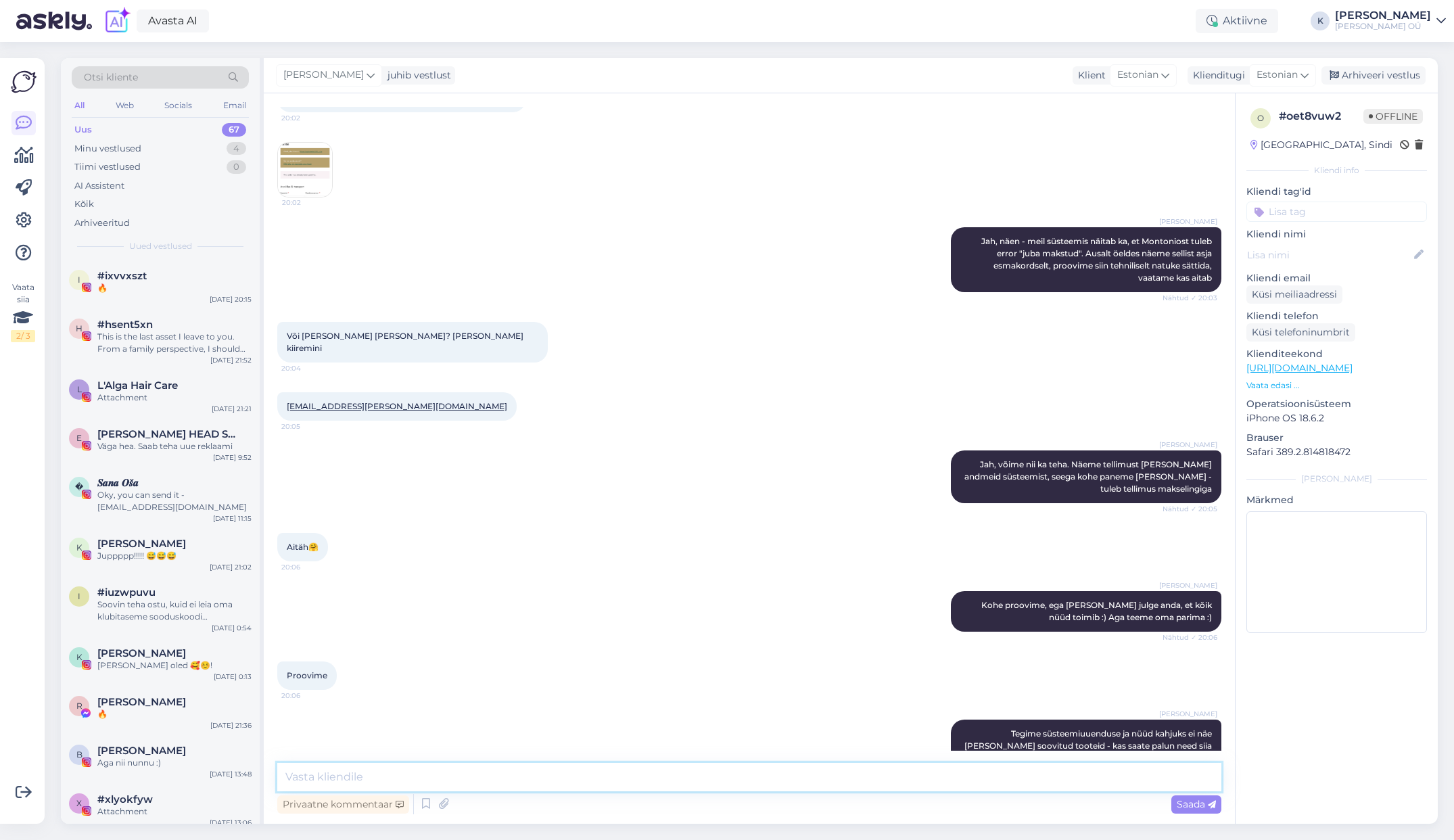
click at [387, 775] on textarea at bounding box center [749, 776] width 944 height 28
type textarea "Teie kontaktandmed ja pakiautomaadi aadress on olemas"
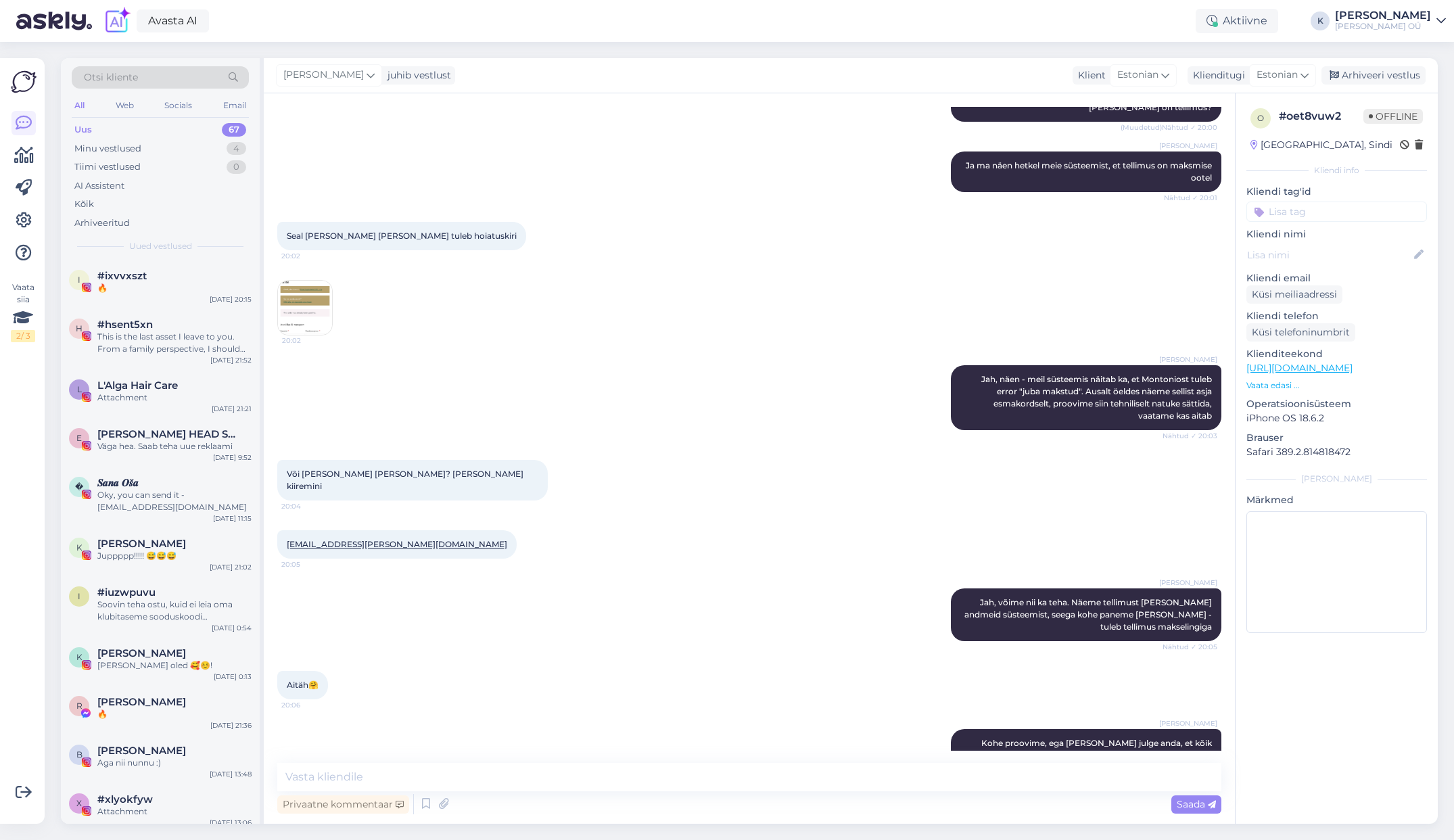
scroll to position [374, 0]
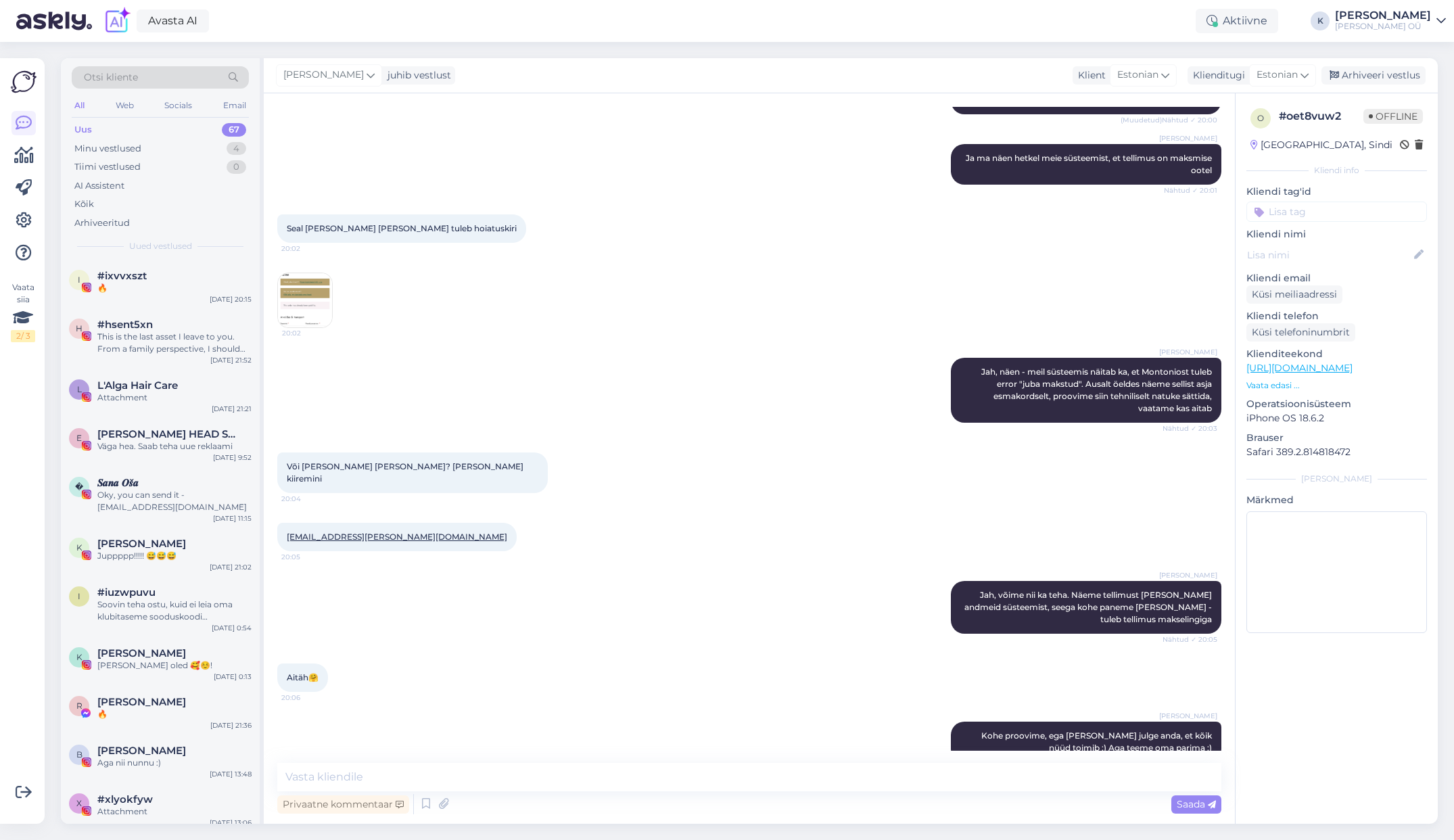
click at [319, 297] on img at bounding box center [305, 300] width 54 height 54
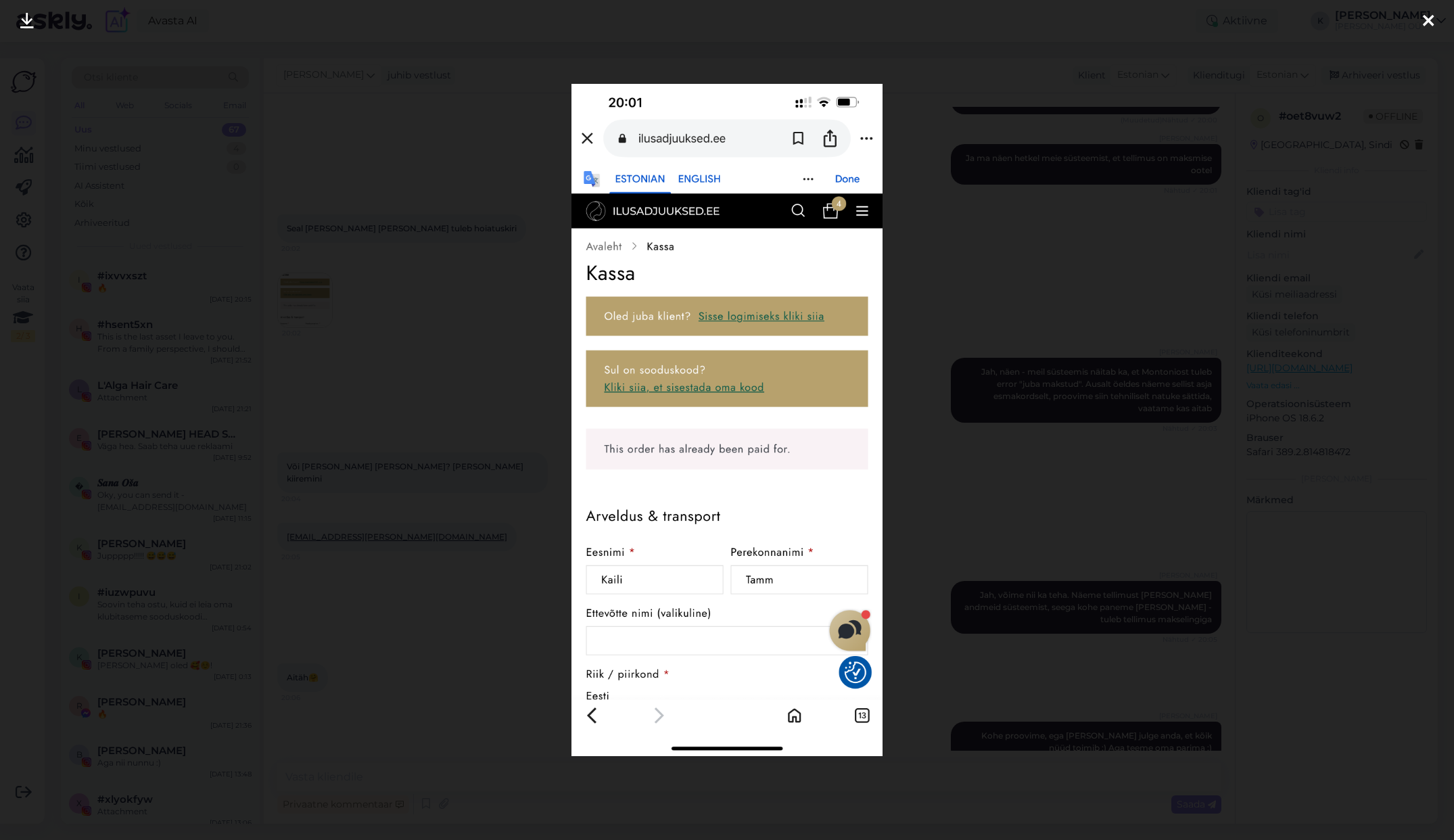
click at [517, 158] on div at bounding box center [727, 420] width 1454 height 840
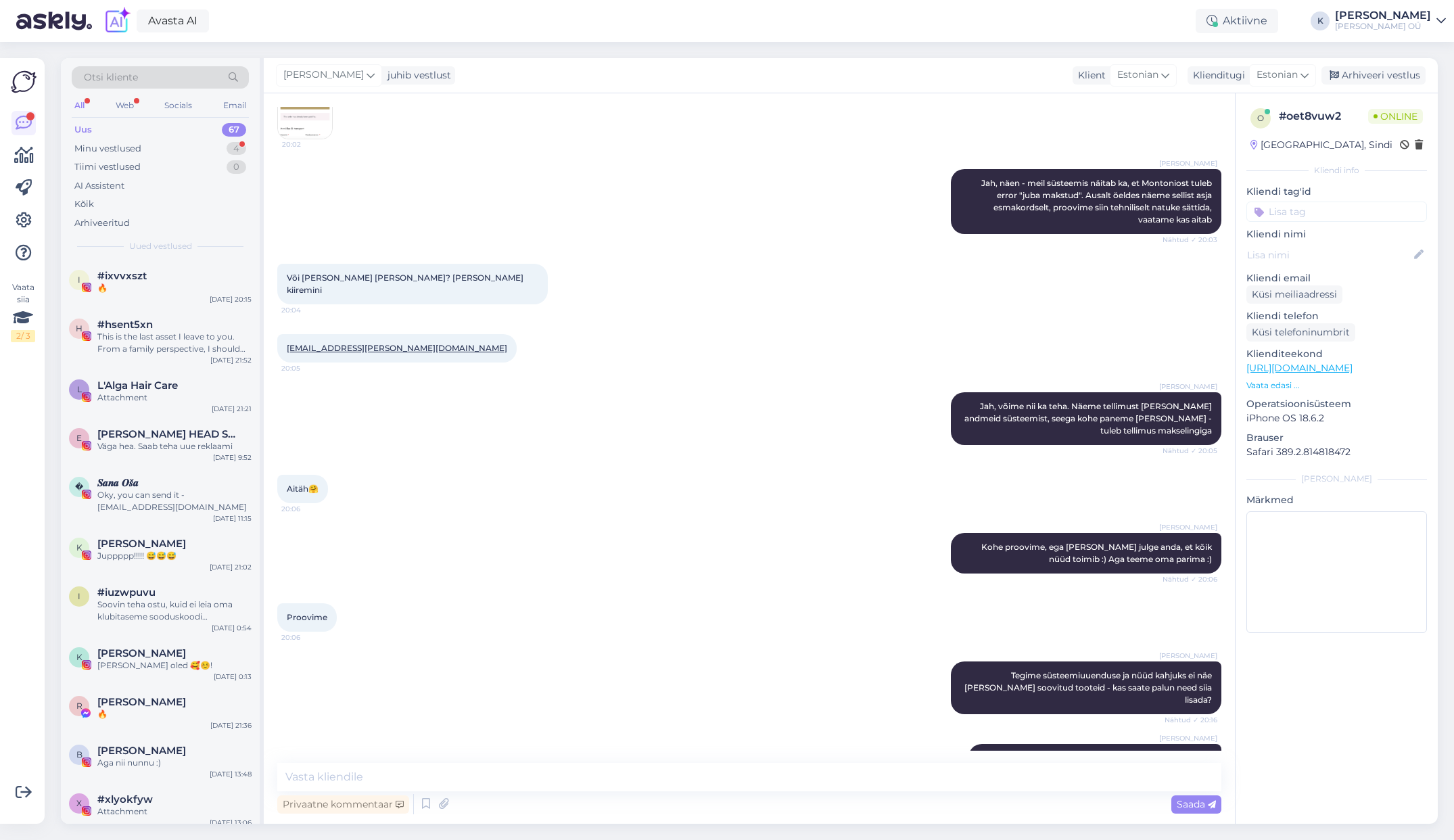
scroll to position [648, 0]
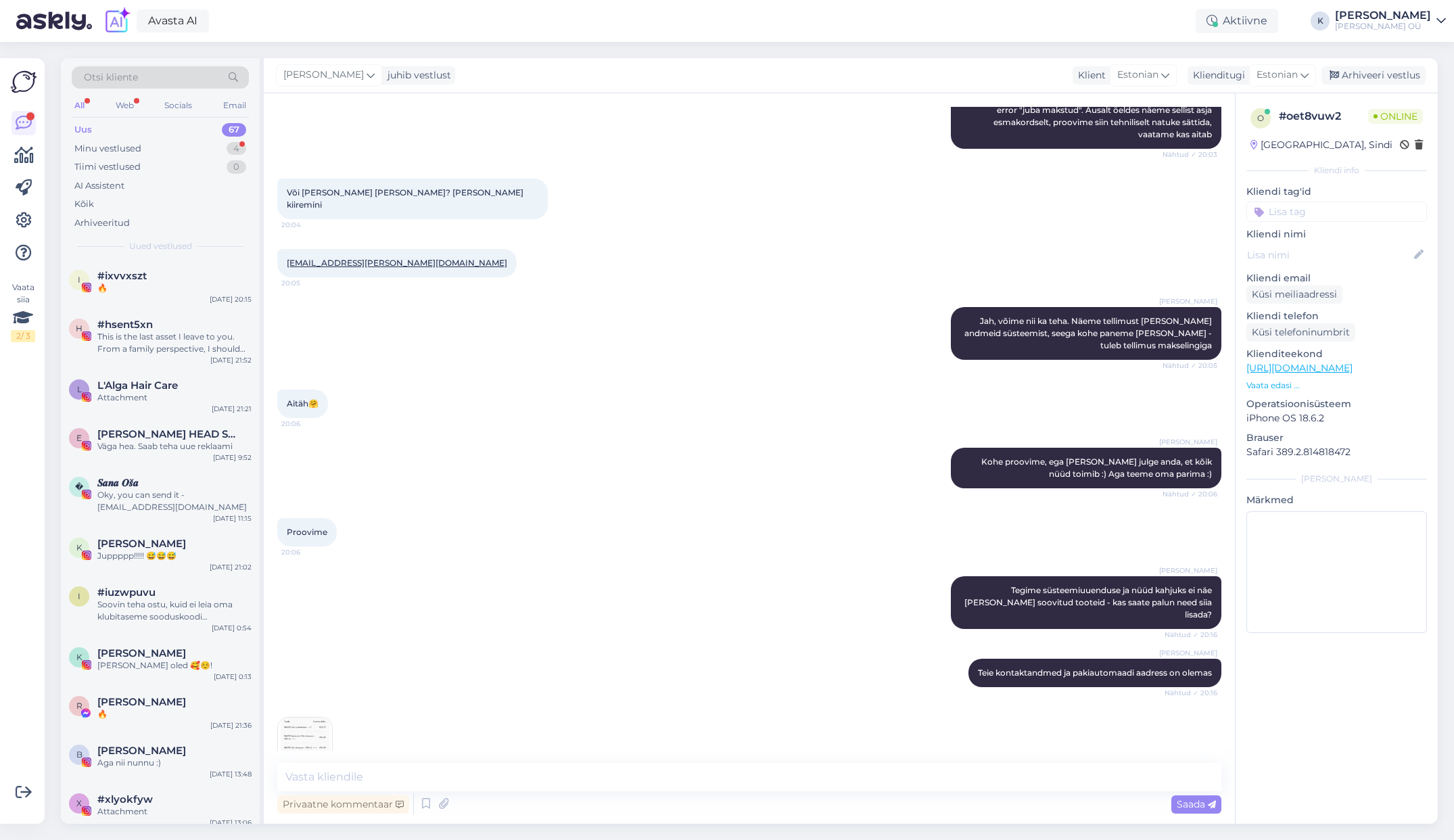
click at [331, 717] on img at bounding box center [305, 744] width 54 height 54
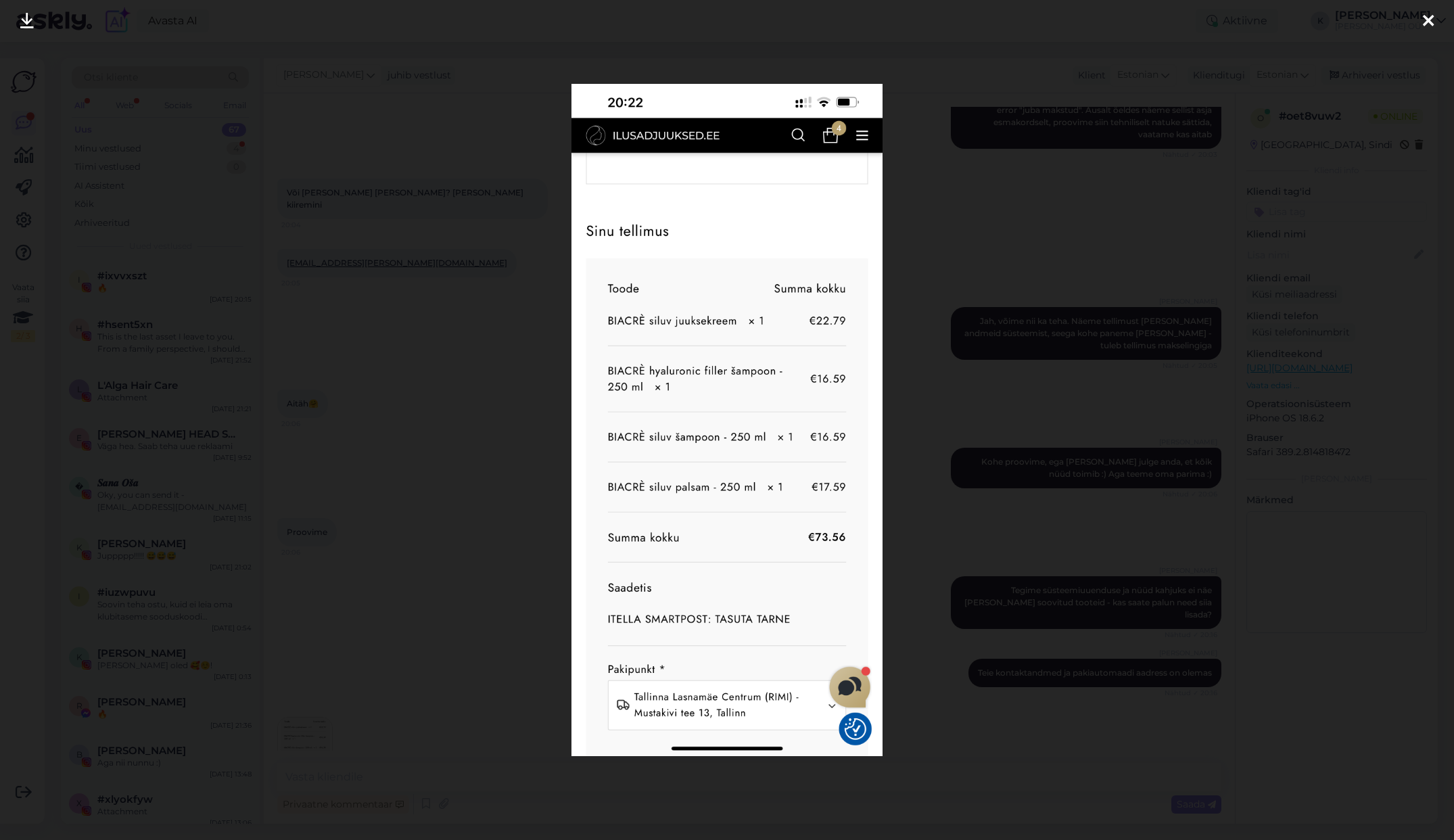
click at [530, 113] on div at bounding box center [727, 420] width 1454 height 840
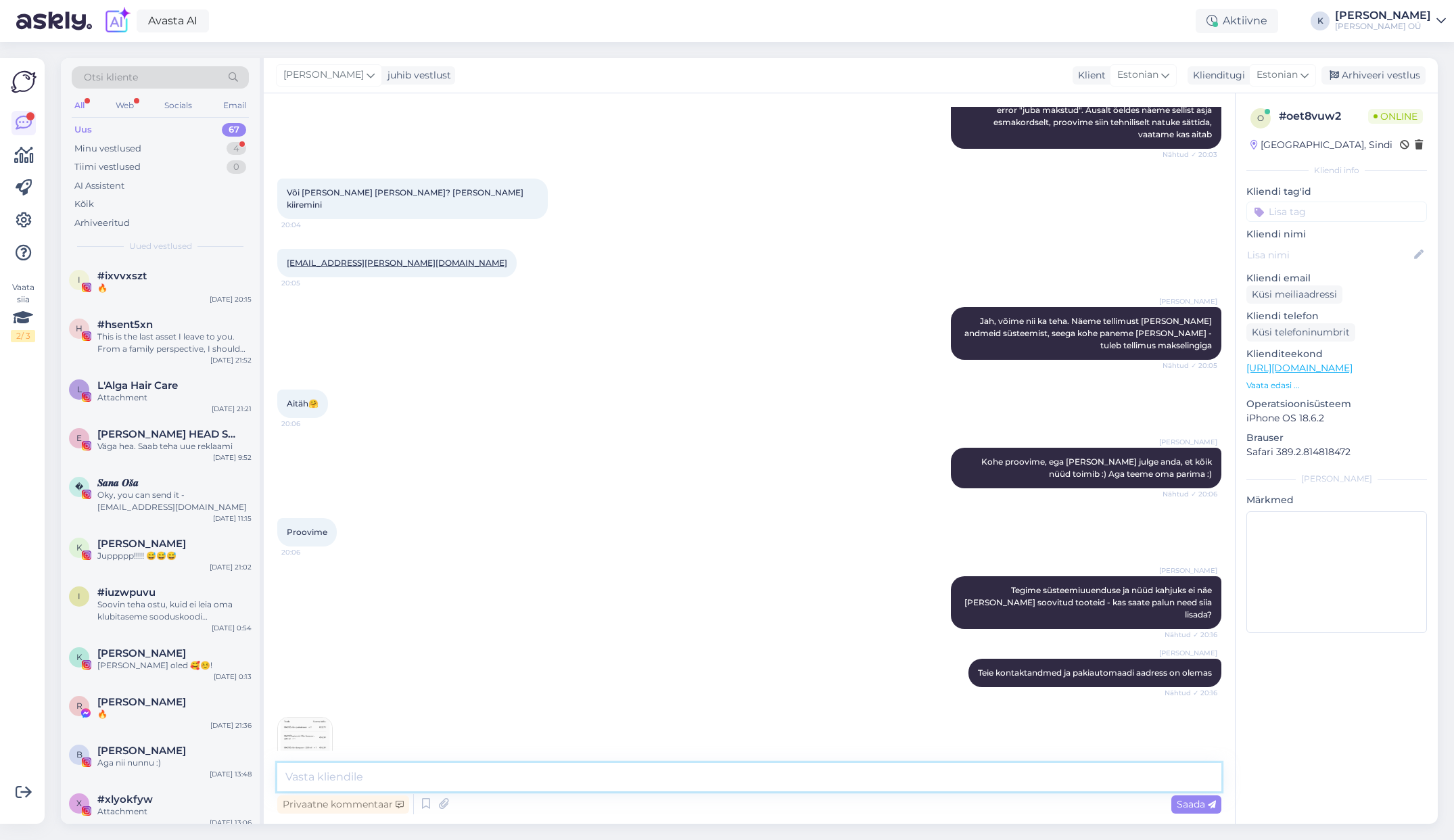
click at [351, 767] on textarea at bounding box center [749, 776] width 944 height 28
type textarea "S"
drag, startPoint x: 410, startPoint y: 779, endPoint x: 379, endPoint y: 776, distance: 31.1
click at [379, 776] on textarea "Suur tänu - kohe tuleb" at bounding box center [749, 776] width 944 height 28
click at [379, 775] on textarea "Suur tänu - kohe saadame tellimuse :)" at bounding box center [749, 776] width 944 height 28
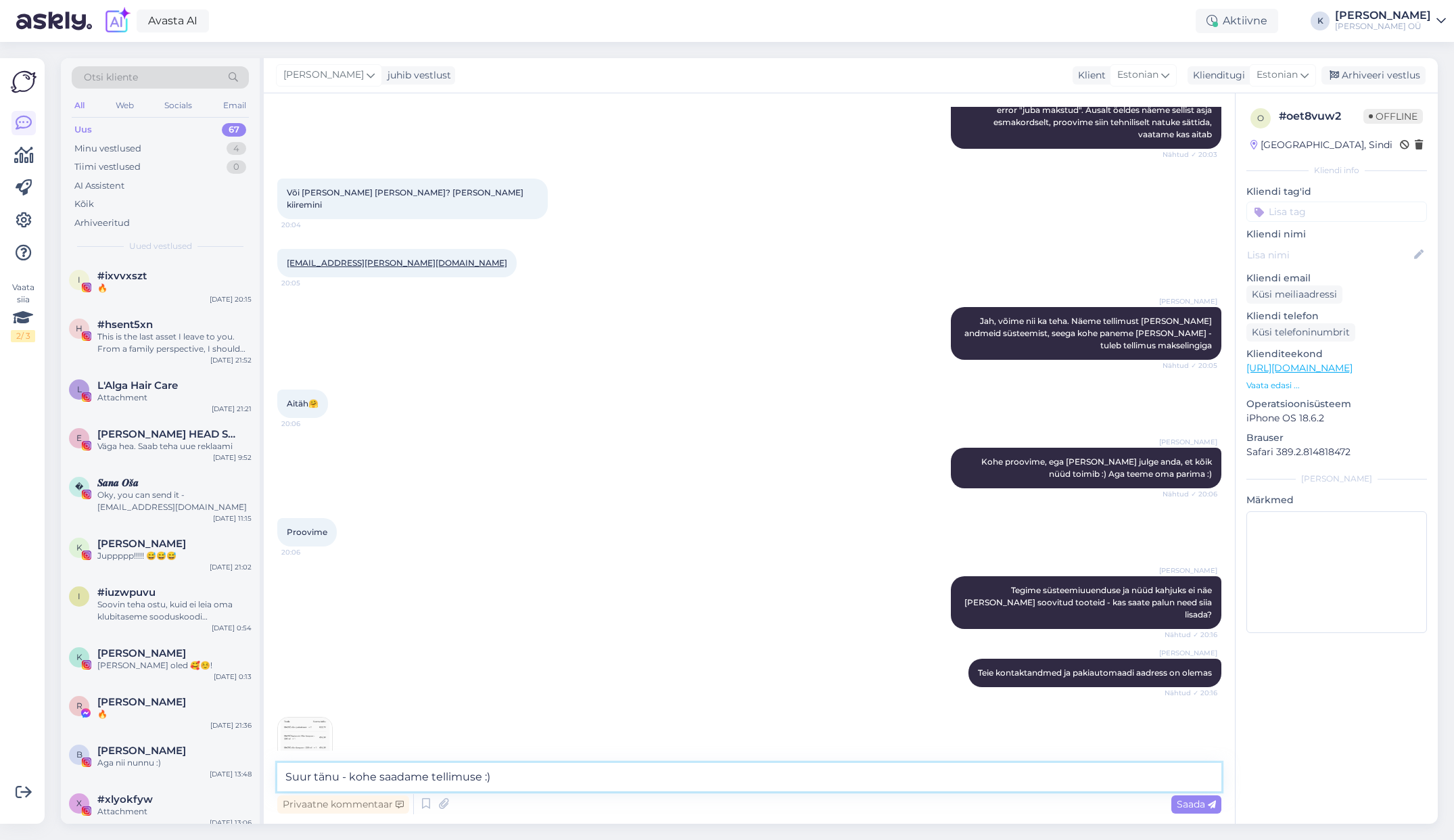
click at [506, 775] on textarea "Suur tänu - kohe saadame tellimuse :)" at bounding box center [749, 776] width 944 height 28
drag, startPoint x: 375, startPoint y: 775, endPoint x: 350, endPoint y: 775, distance: 25.0
click at [350, 775] on textarea "Suur tänu - kohe saadame tellimuse :)" at bounding box center [749, 776] width 944 height 28
type textarea "Suur tänu - 5 minuti jooksul saadame tellimuse :)"
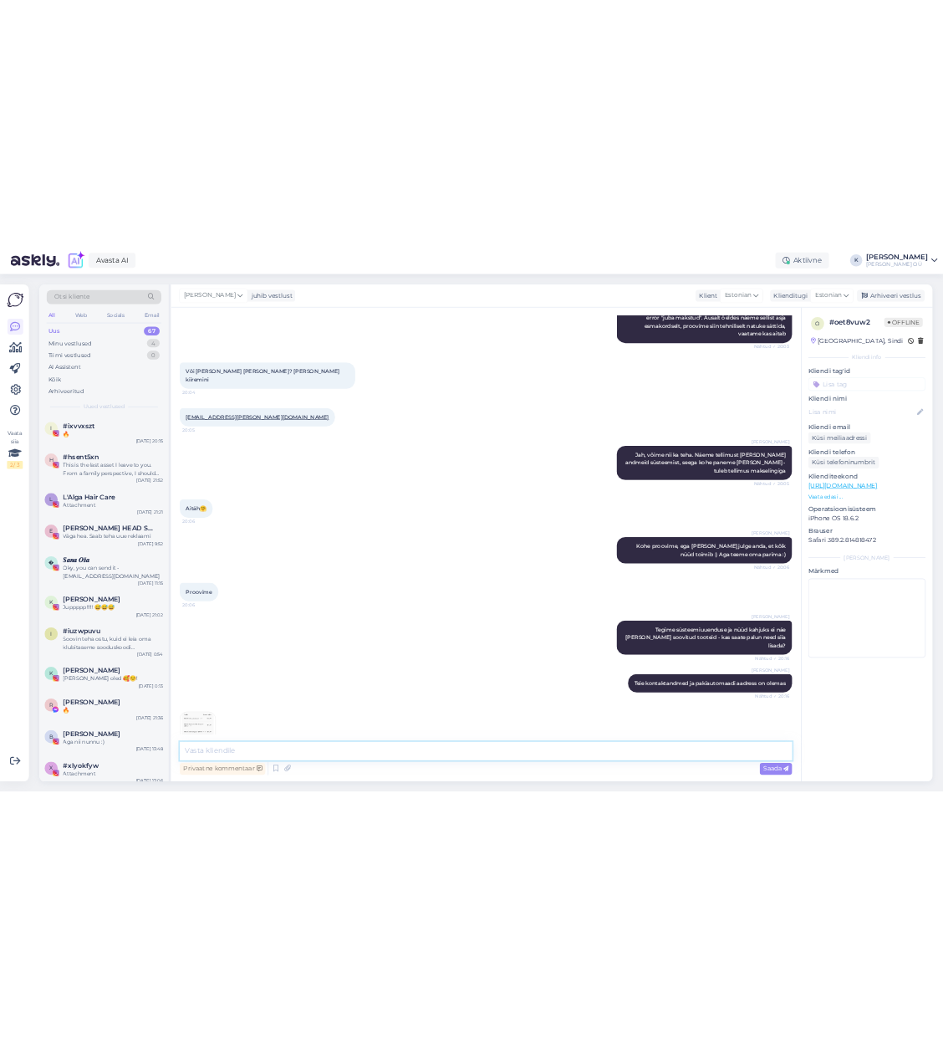
scroll to position [873, 0]
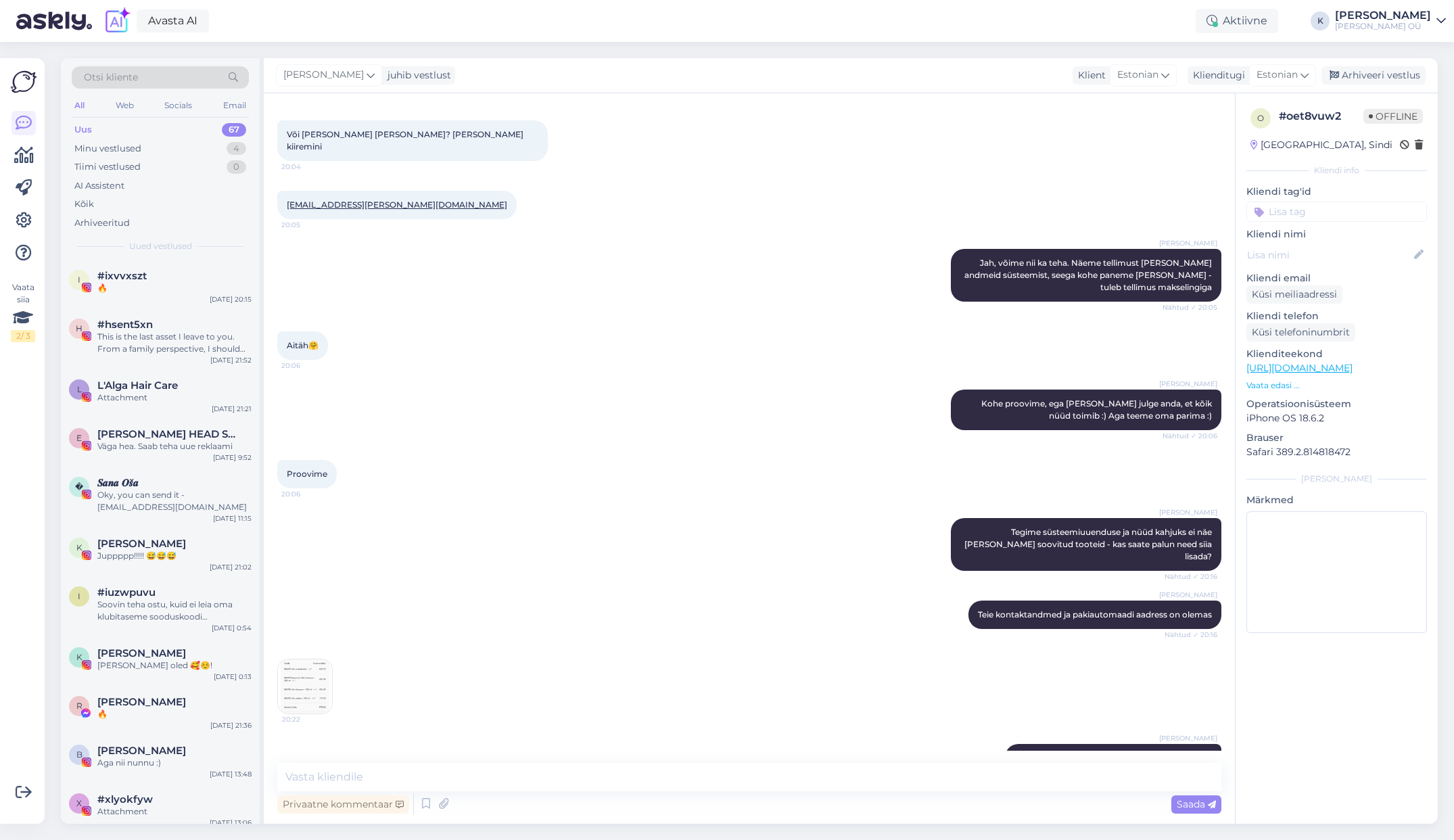
click at [323, 659] on img at bounding box center [305, 686] width 54 height 54
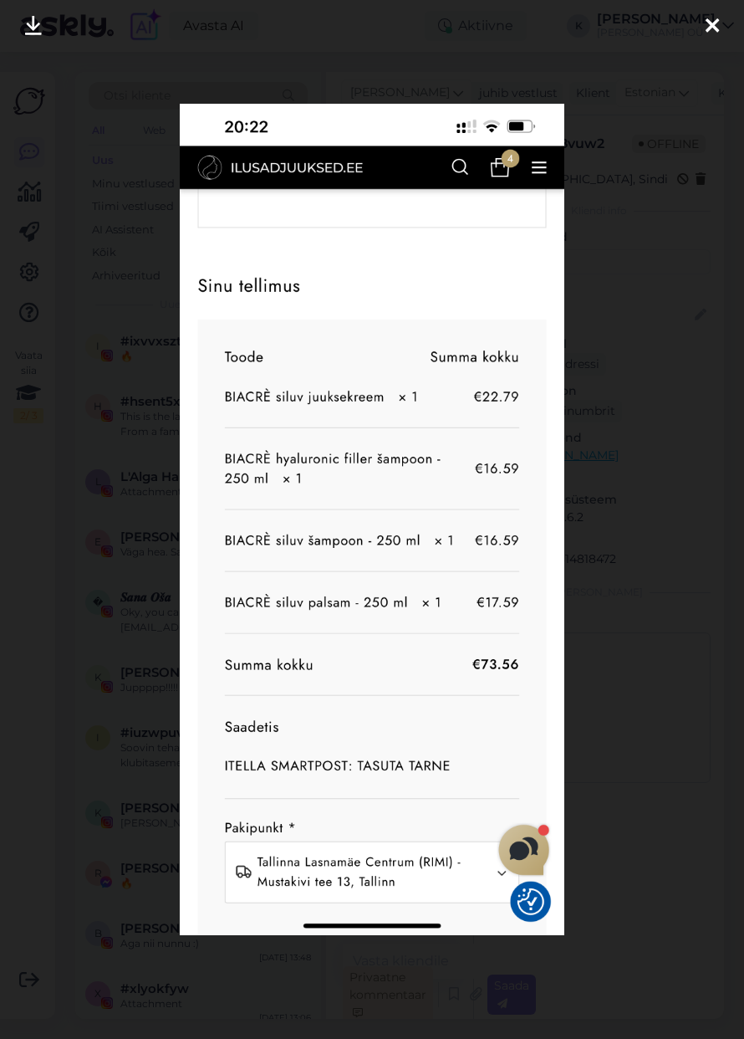
scroll to position [4, 0]
click at [641, 667] on div at bounding box center [372, 519] width 744 height 1039
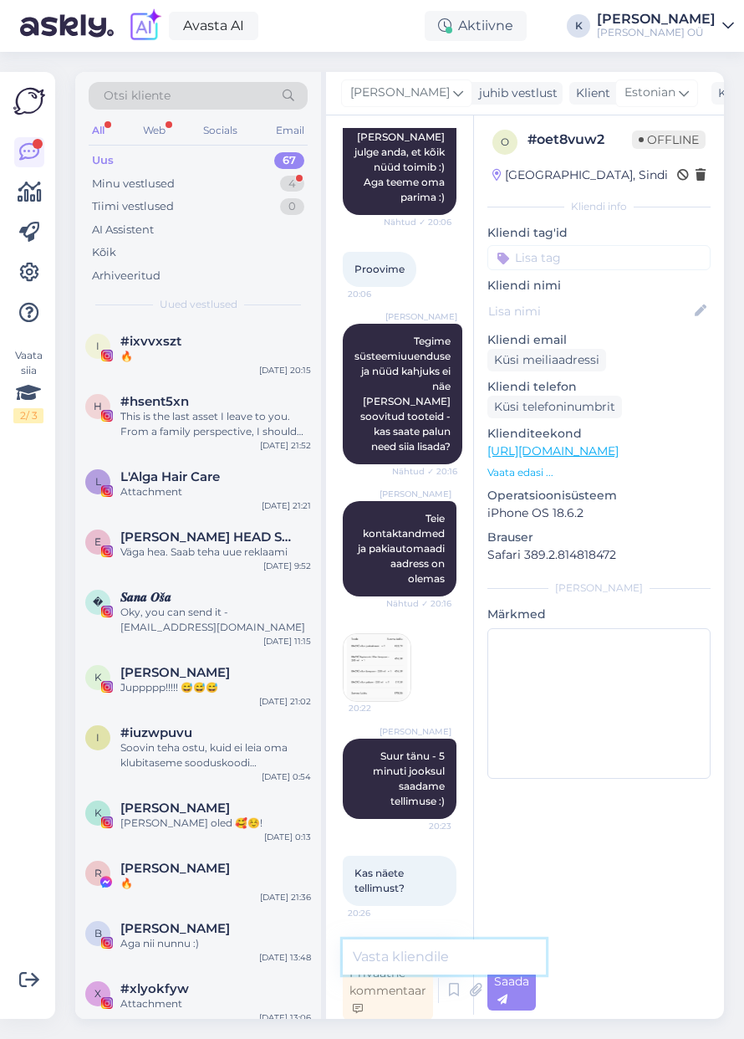
click at [375, 957] on textarea at bounding box center [444, 956] width 203 height 35
click at [388, 953] on textarea at bounding box center [444, 956] width 203 height 35
type textarea "M"
type textarea "J"
type textarea "M"
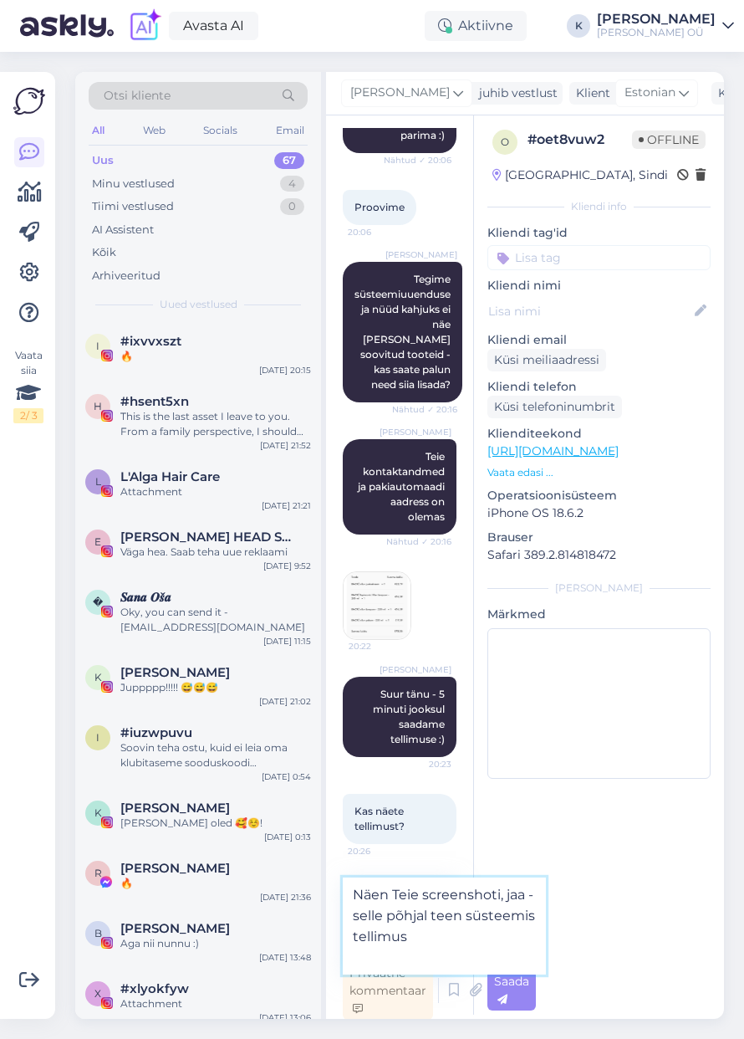
type textarea "Näen Teie screenshoti, jaa - selle põhjal teen süsteemis tellimuse"
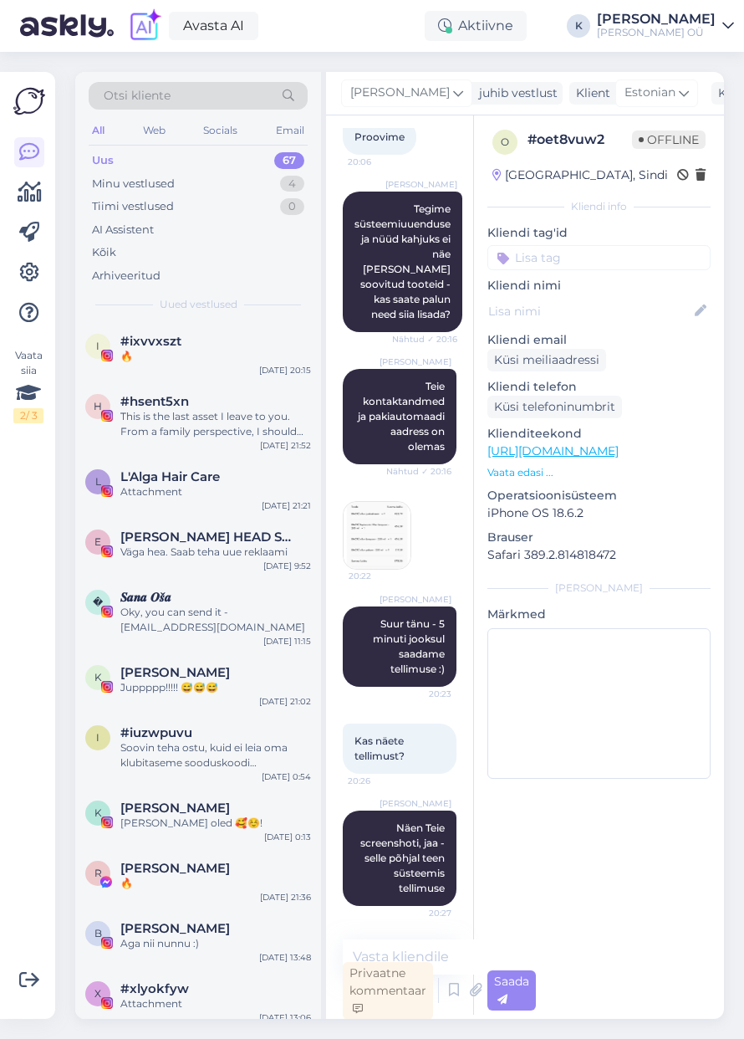
click at [385, 502] on img at bounding box center [377, 535] width 67 height 67
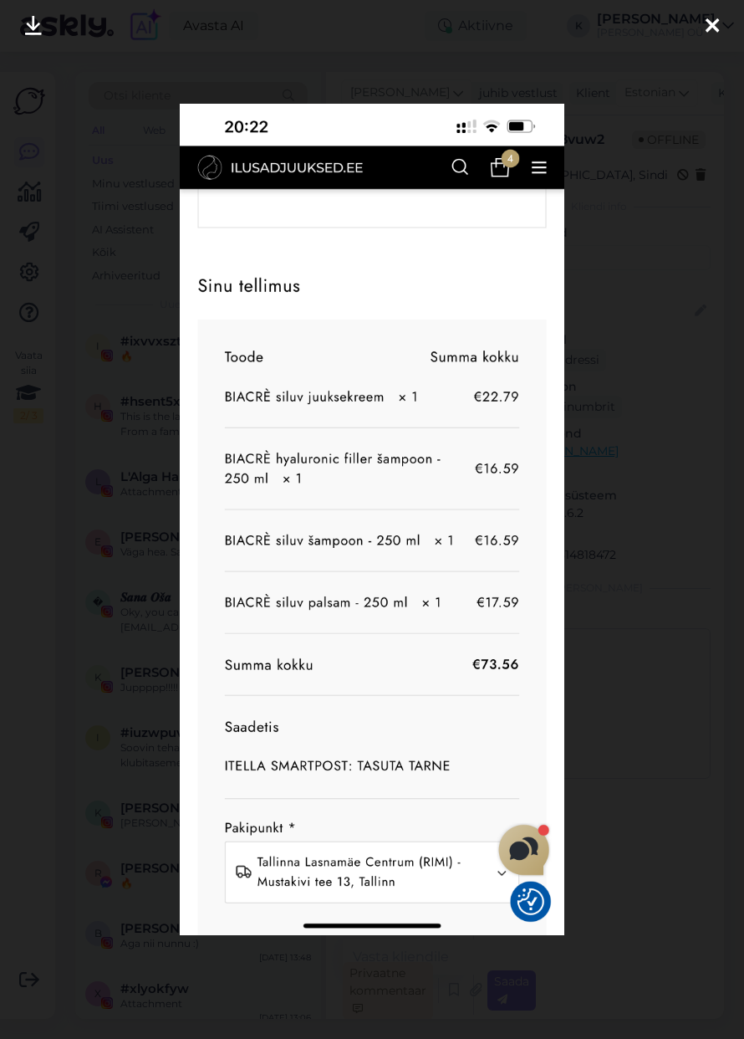
click at [713, 25] on icon at bounding box center [712, 27] width 13 height 22
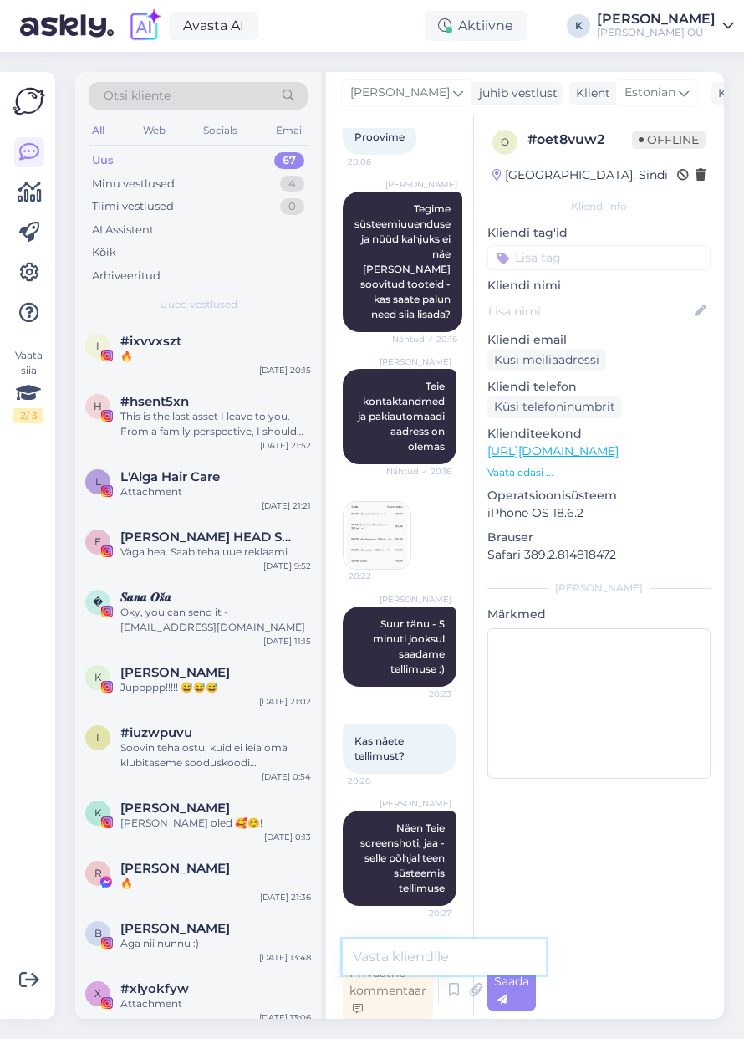
click at [375, 951] on textarea at bounding box center [444, 956] width 203 height 35
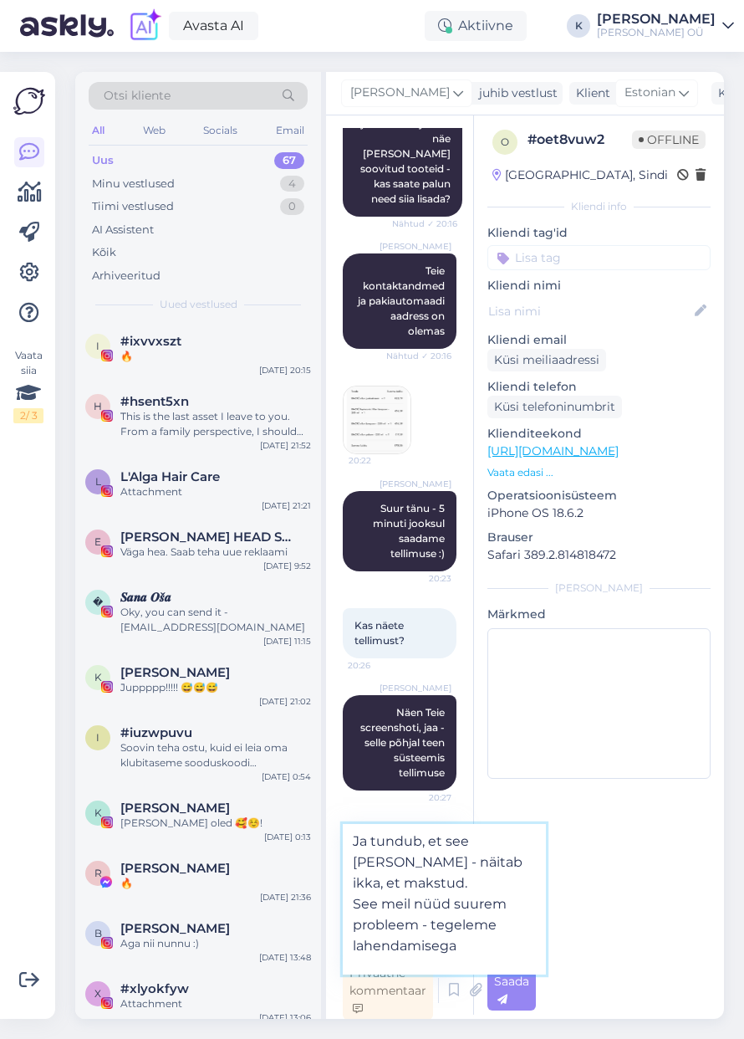
type textarea "Ja tundub, et see [PERSON_NAME] - näitab ikka, et makstud. See meil nüüd suurem…"
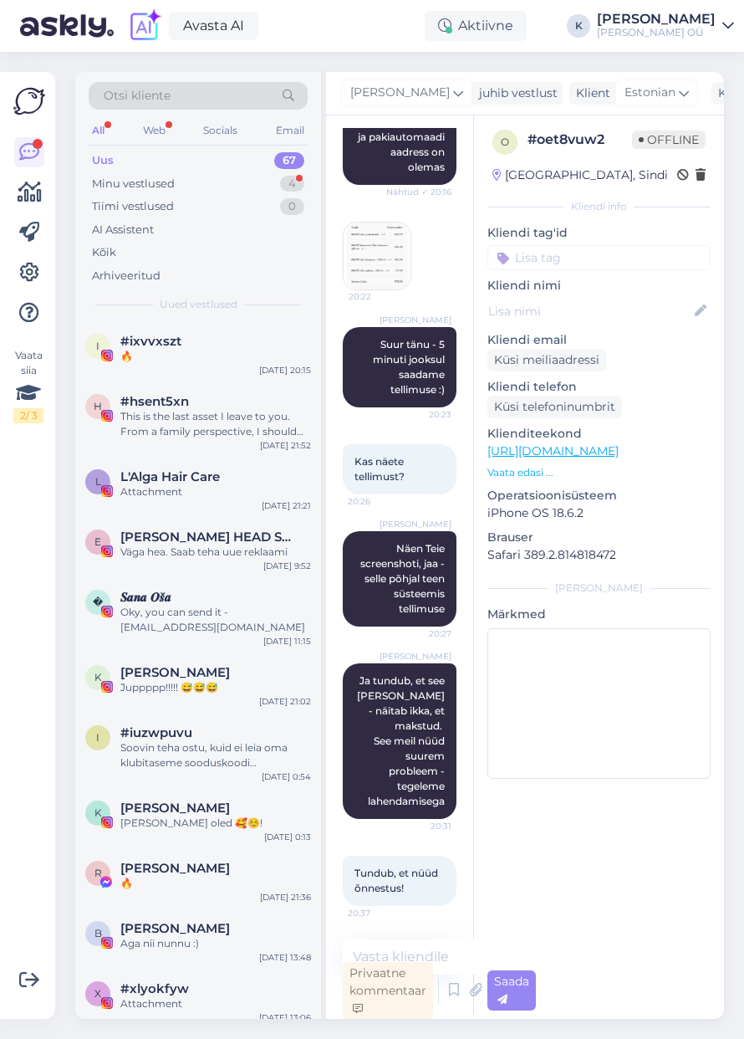
scroll to position [2453, 0]
type textarea "O"
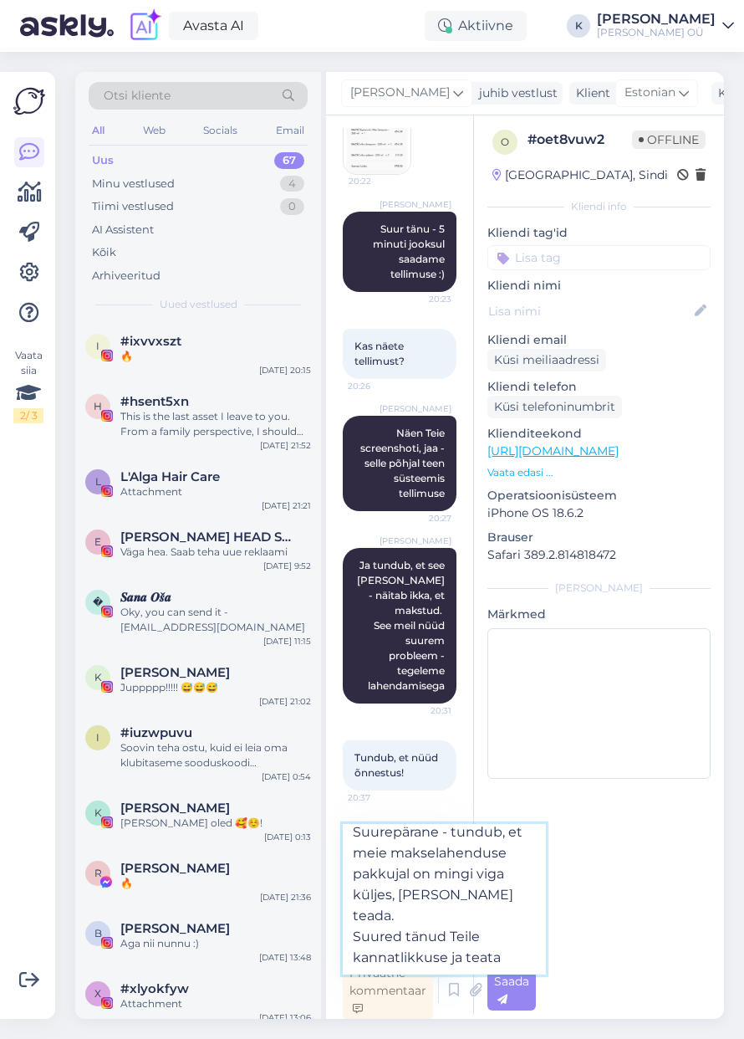
scroll to position [42, 0]
type textarea "Suurepärane - tundub, et meie makselahenduse pakkujal on mingi viga küljes, [PE…"
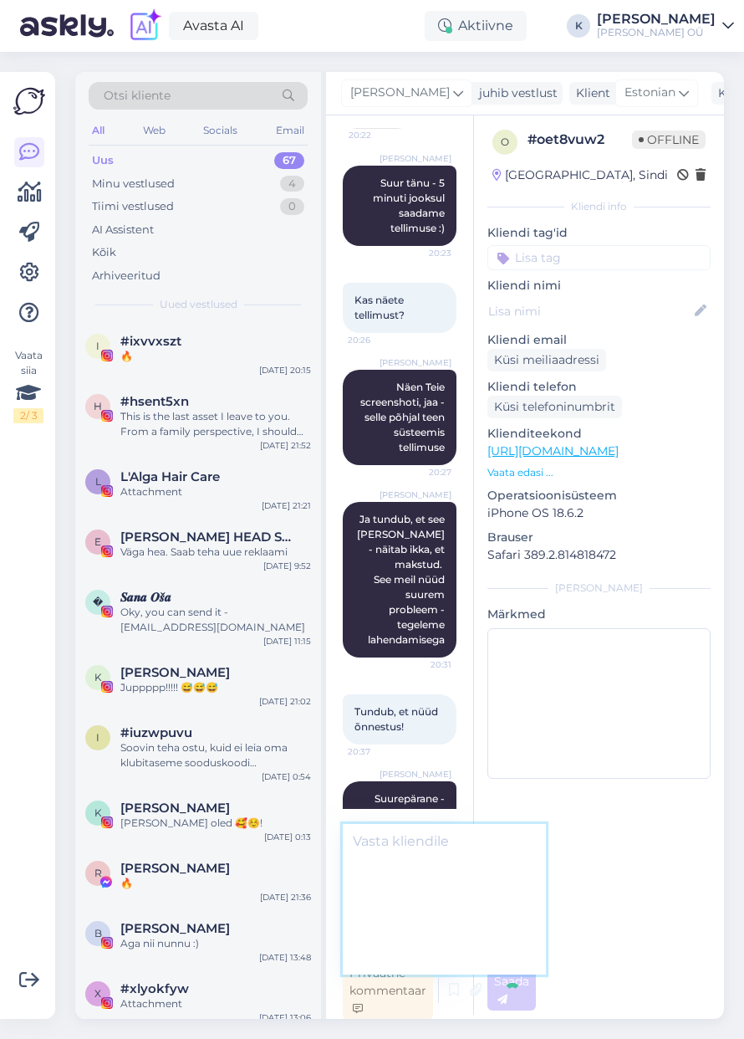
scroll to position [0, 0]
